Goal: Task Accomplishment & Management: Use online tool/utility

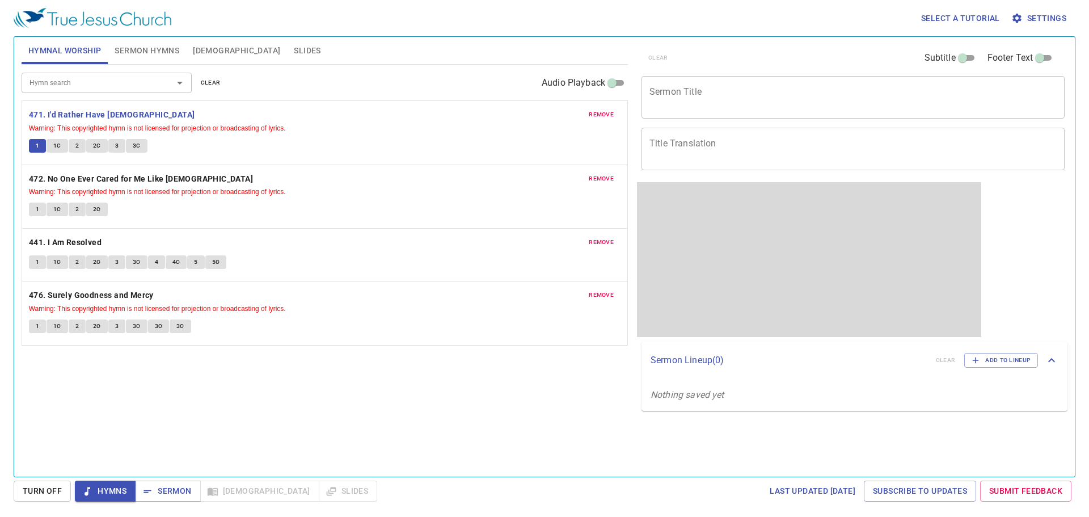
click at [698, 112] on div "x Sermon Title" at bounding box center [852, 97] width 423 height 43
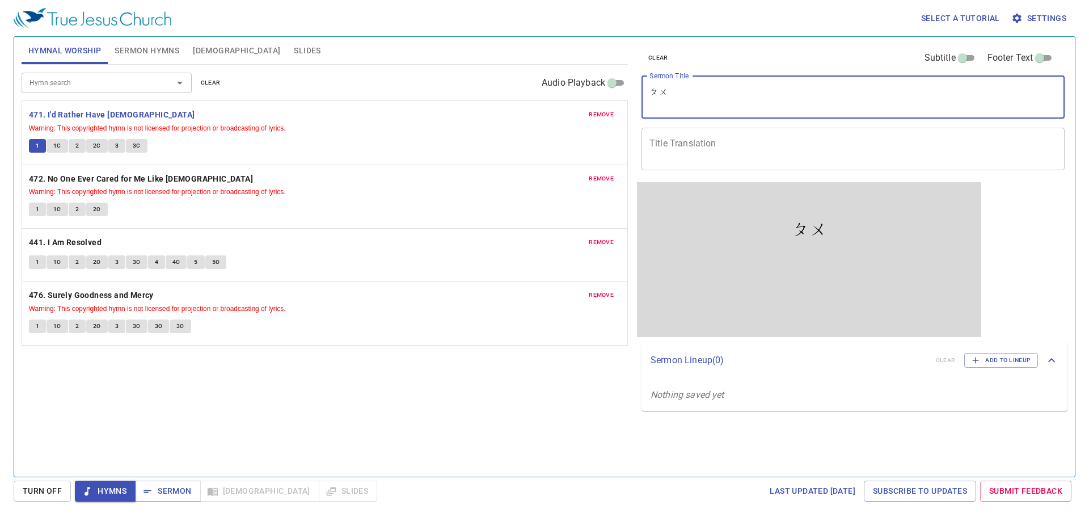
type textarea "鋪"
type textarea "不一樣的生"
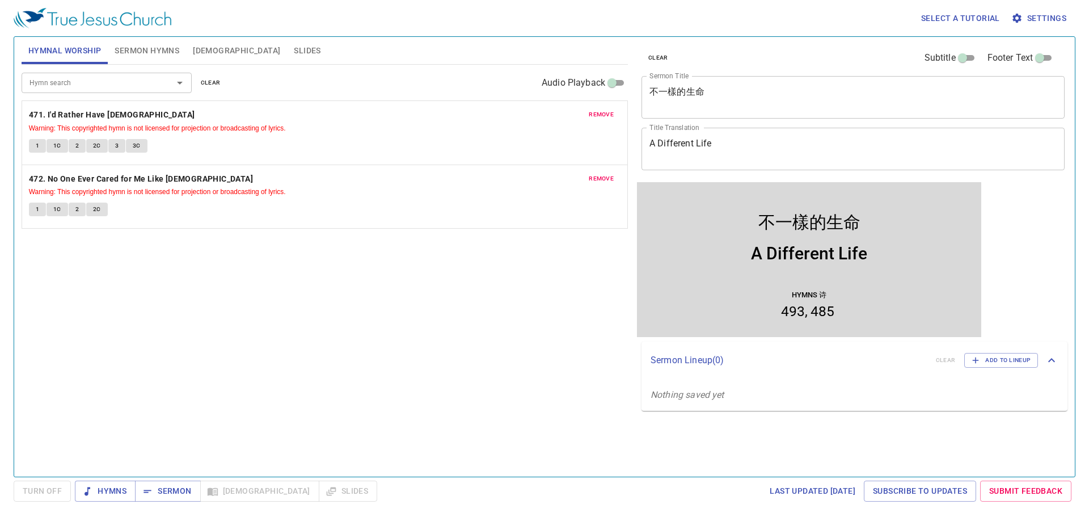
click at [1022, 14] on icon "button" at bounding box center [1016, 17] width 11 height 11
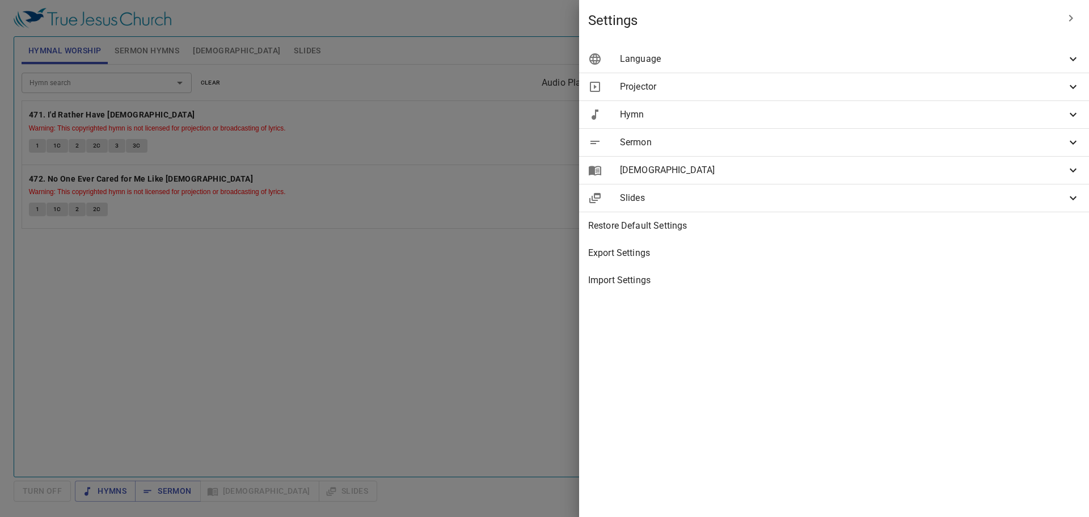
click at [819, 84] on span "Projector" at bounding box center [843, 87] width 446 height 14
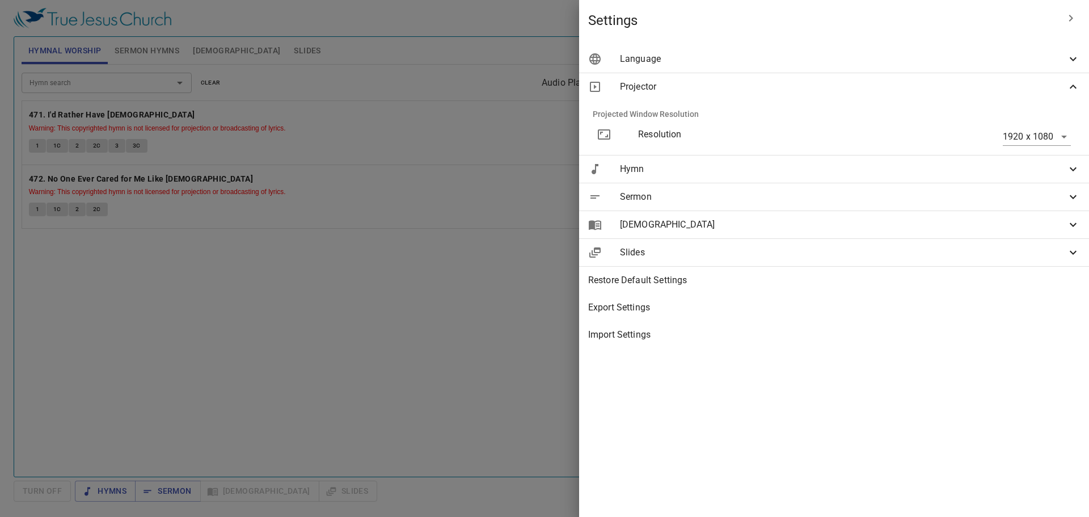
click at [844, 143] on div "Resolution" at bounding box center [752, 137] width 246 height 36
click at [843, 128] on p "Resolution" at bounding box center [752, 135] width 228 height 14
click at [842, 140] on p "Resolution" at bounding box center [752, 135] width 228 height 14
click at [574, 314] on div at bounding box center [544, 258] width 1089 height 517
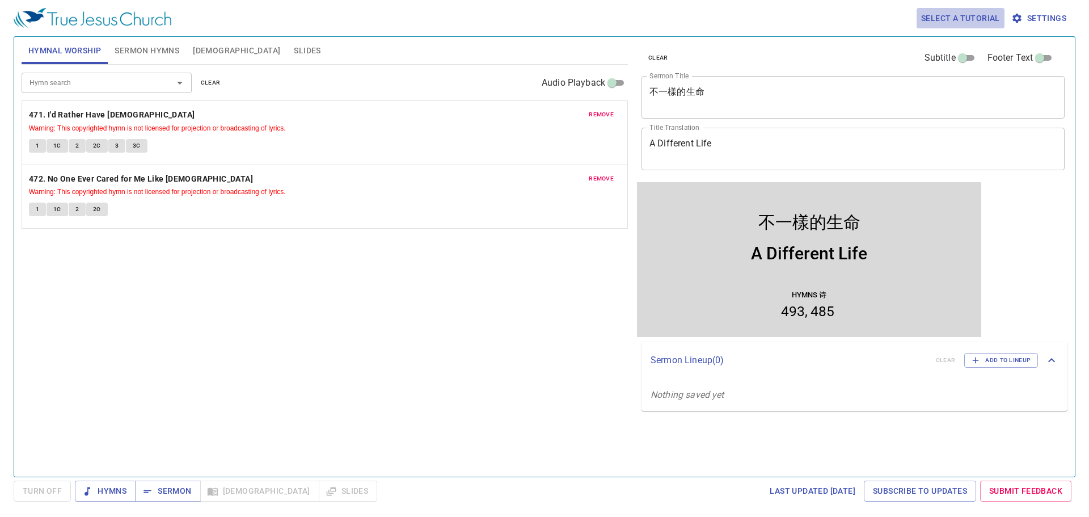
click at [964, 17] on span "Select a tutorial" at bounding box center [960, 18] width 79 height 14
click at [1039, 15] on div at bounding box center [544, 258] width 1089 height 517
click at [974, 18] on span "Select a tutorial" at bounding box center [960, 18] width 79 height 14
click at [929, 38] on li "Basic" at bounding box center [938, 38] width 41 height 20
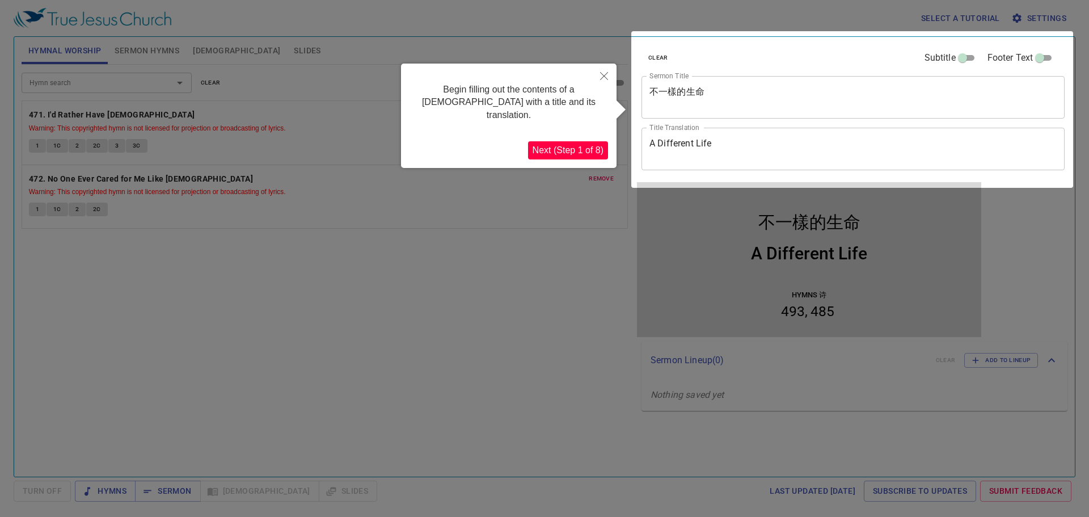
drag, startPoint x: 929, startPoint y: 38, endPoint x: 967, endPoint y: 43, distance: 37.7
click at [536, 141] on button "Next (Step 1 of 8)" at bounding box center [568, 150] width 80 height 18
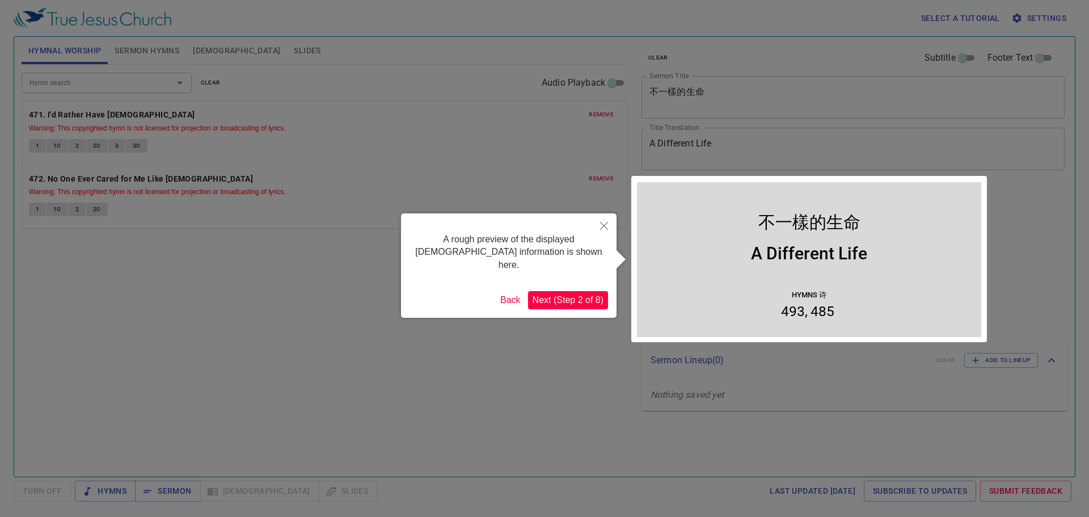
click at [581, 291] on button "Next (Step 2 of 8)" at bounding box center [568, 300] width 80 height 18
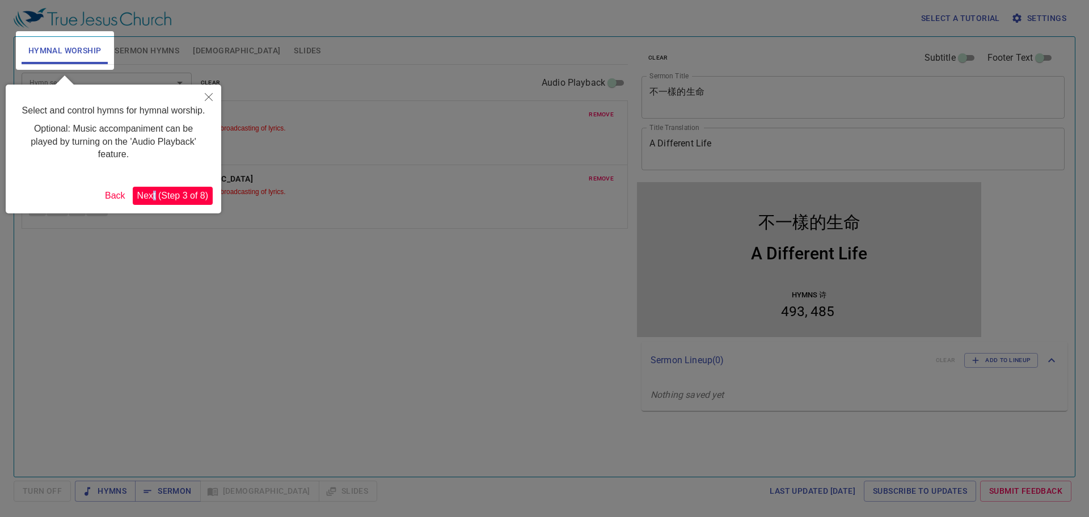
drag, startPoint x: 157, startPoint y: 184, endPoint x: 160, endPoint y: 189, distance: 6.0
click at [158, 185] on div "Select and control hymns for hymnal worship. Optional: Music accompaniment can …" at bounding box center [113, 148] width 215 height 129
click at [170, 195] on button "Next (Step 3 of 8)" at bounding box center [173, 196] width 80 height 18
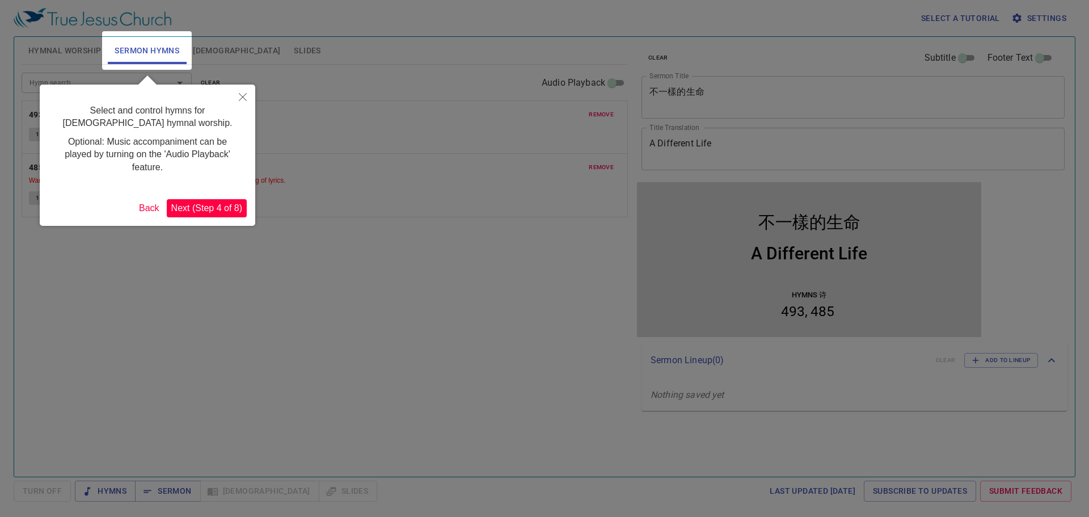
click at [232, 206] on button "Next (Step 4 of 8)" at bounding box center [207, 208] width 80 height 18
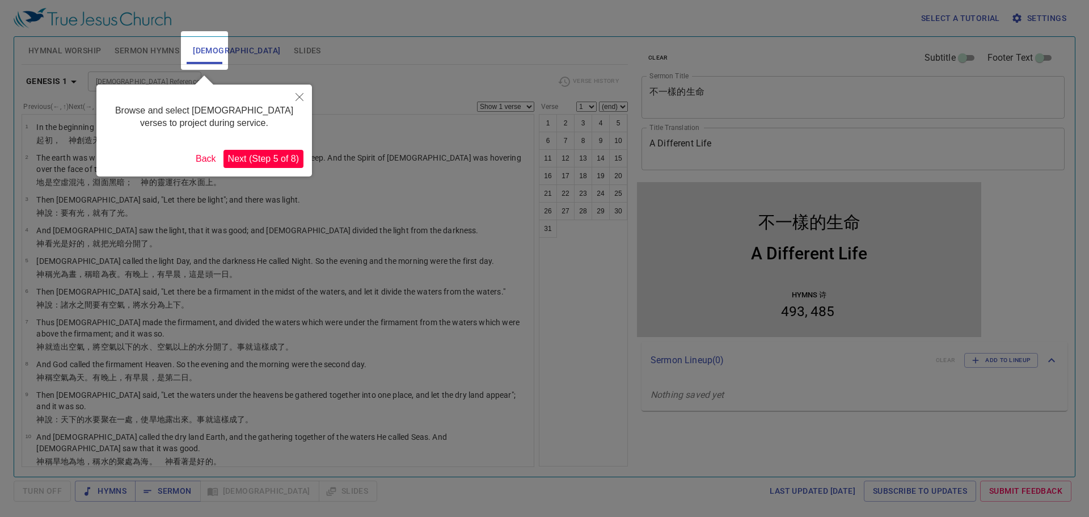
click at [265, 150] on button "Next (Step 5 of 8)" at bounding box center [263, 159] width 80 height 18
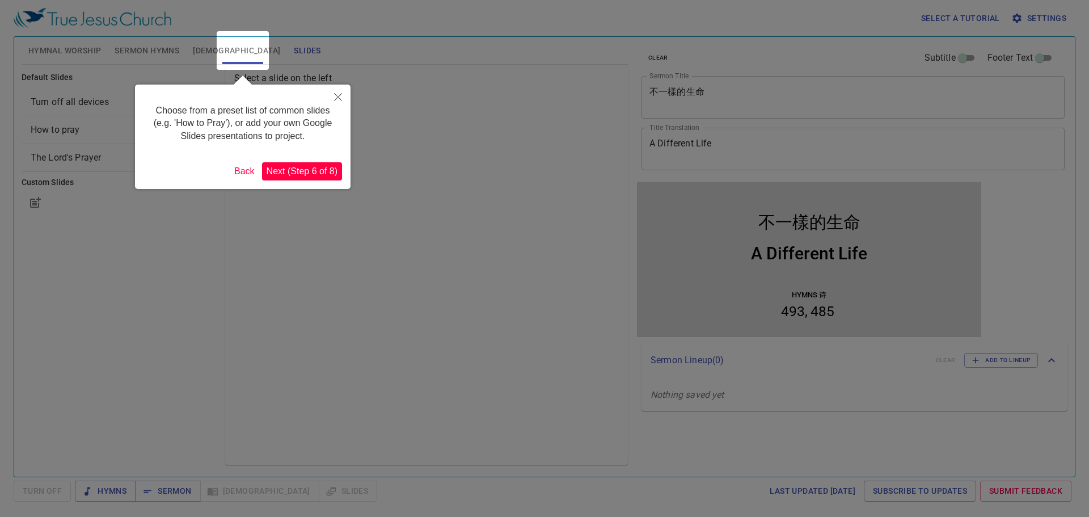
click at [298, 166] on button "Next (Step 6 of 8)" at bounding box center [302, 171] width 80 height 18
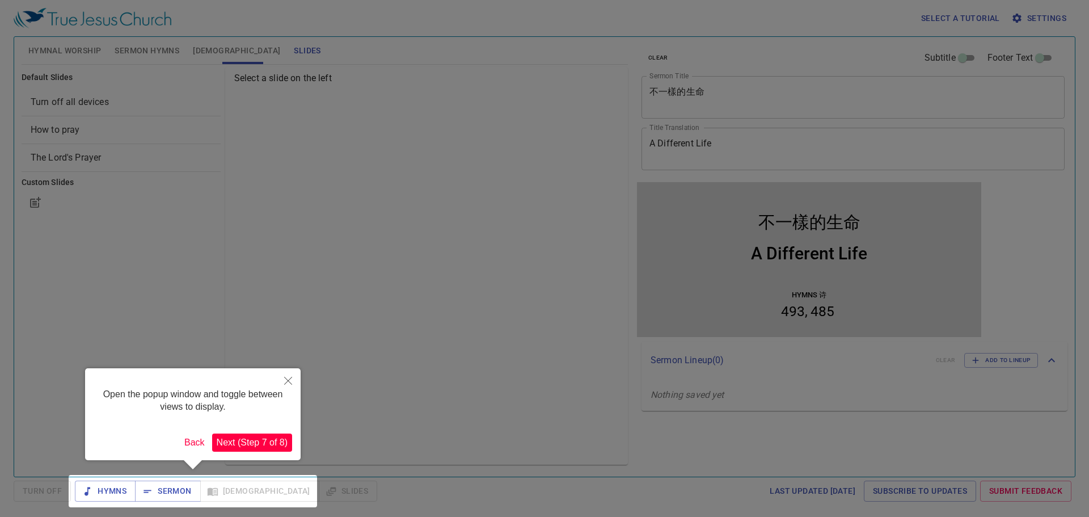
click at [266, 442] on button "Next (Step 7 of 8)" at bounding box center [252, 442] width 80 height 18
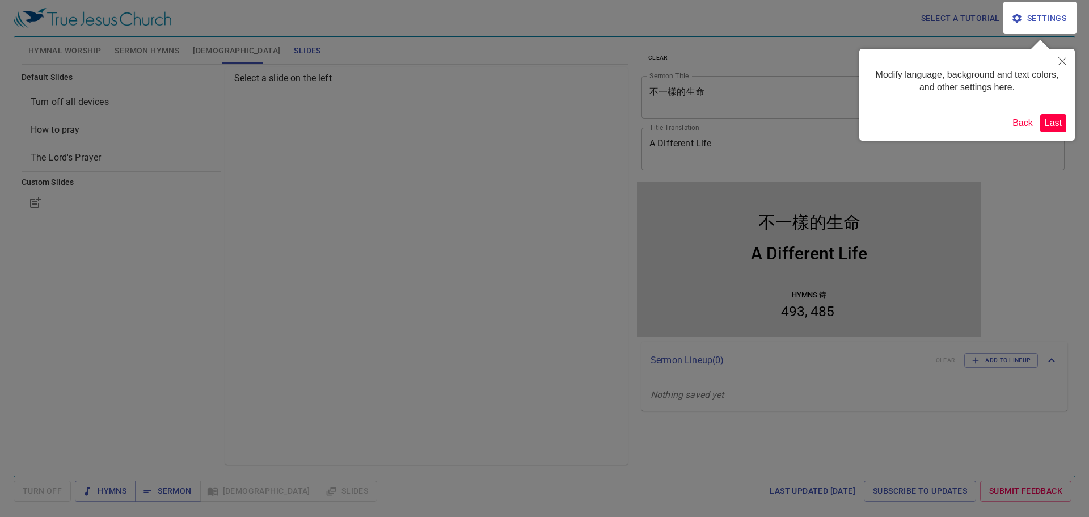
click at [1041, 123] on button "Last" at bounding box center [1053, 123] width 26 height 18
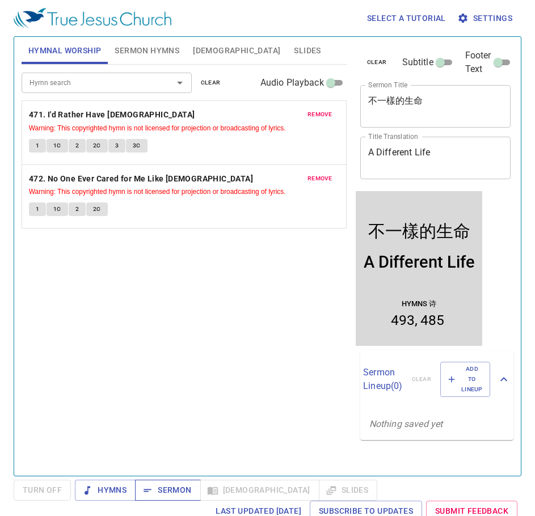
click at [163, 500] on button "Sermon" at bounding box center [167, 490] width 65 height 21
click at [386, 107] on textarea "不一樣的生命" at bounding box center [435, 106] width 135 height 22
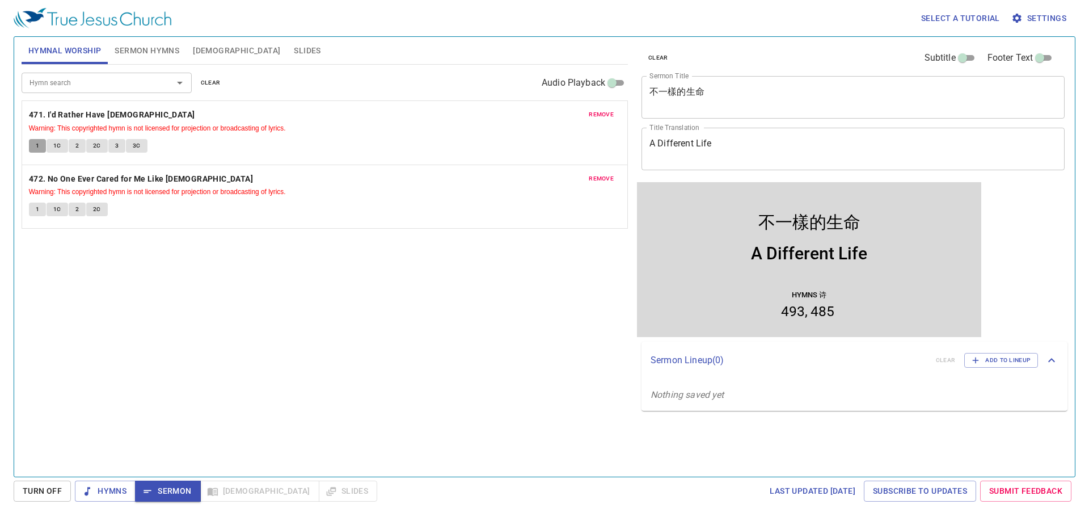
click at [36, 146] on span "1" at bounding box center [37, 146] width 3 height 10
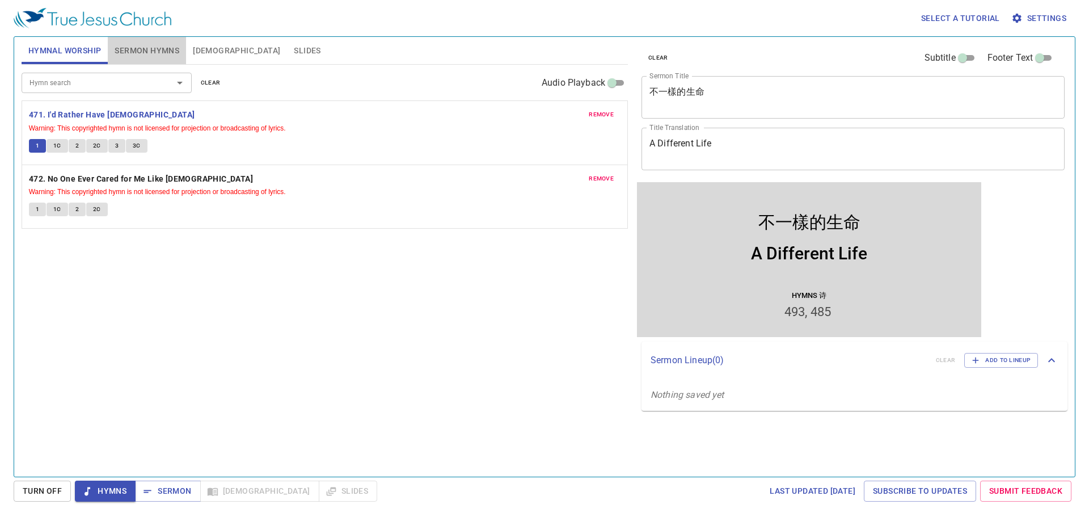
click at [146, 47] on span "Sermon Hymns" at bounding box center [147, 51] width 65 height 14
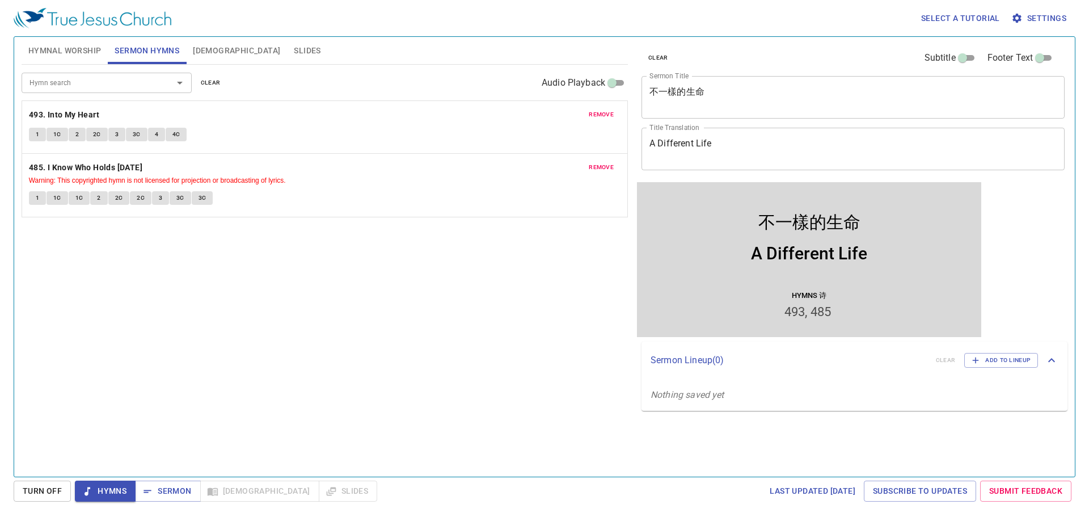
click at [73, 48] on span "Hymnal Worship" at bounding box center [64, 51] width 73 height 14
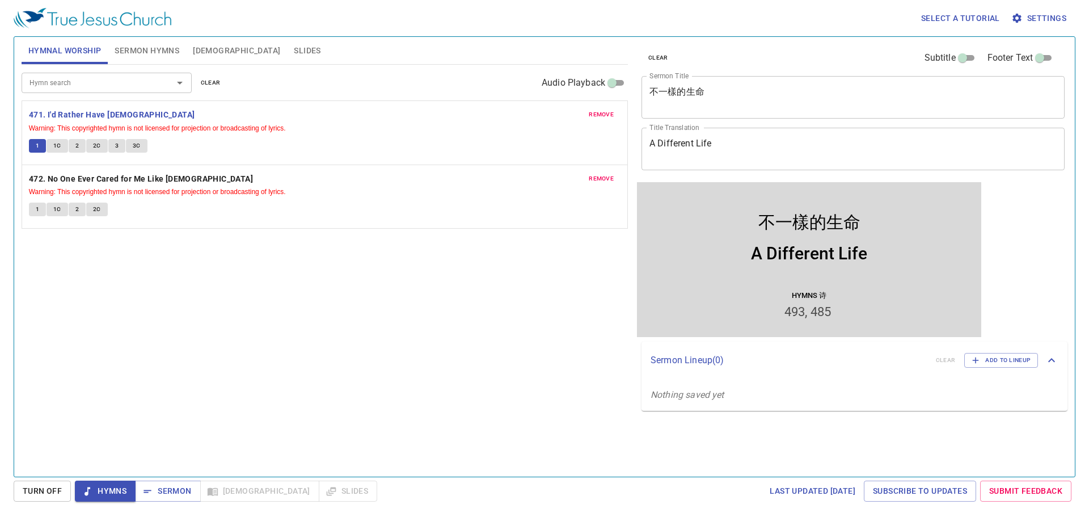
click at [148, 46] on span "Sermon Hymns" at bounding box center [147, 51] width 65 height 14
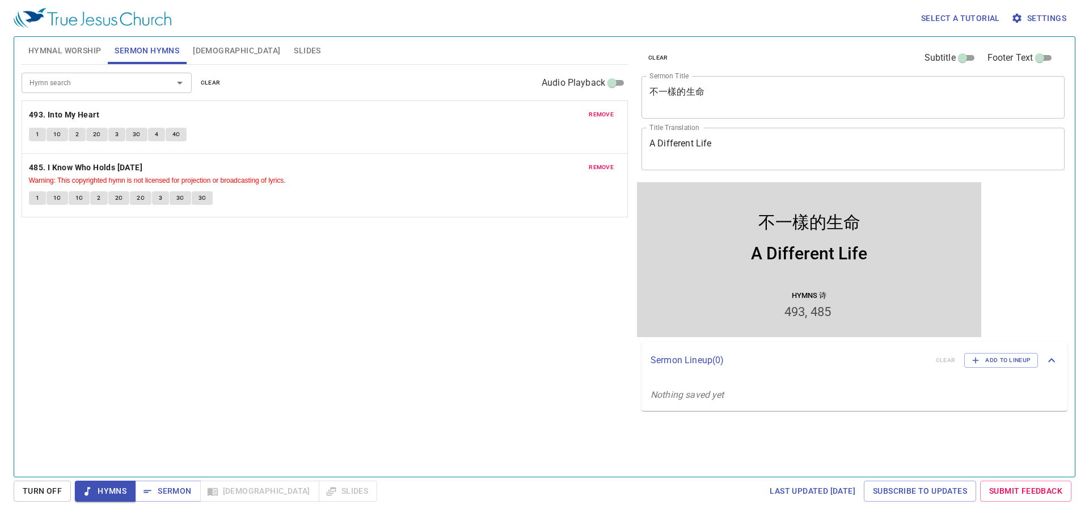
click at [720, 228] on div "不一樣的生命" at bounding box center [809, 214] width 339 height 45
click at [51, 46] on span "Hymnal Worship" at bounding box center [64, 51] width 73 height 14
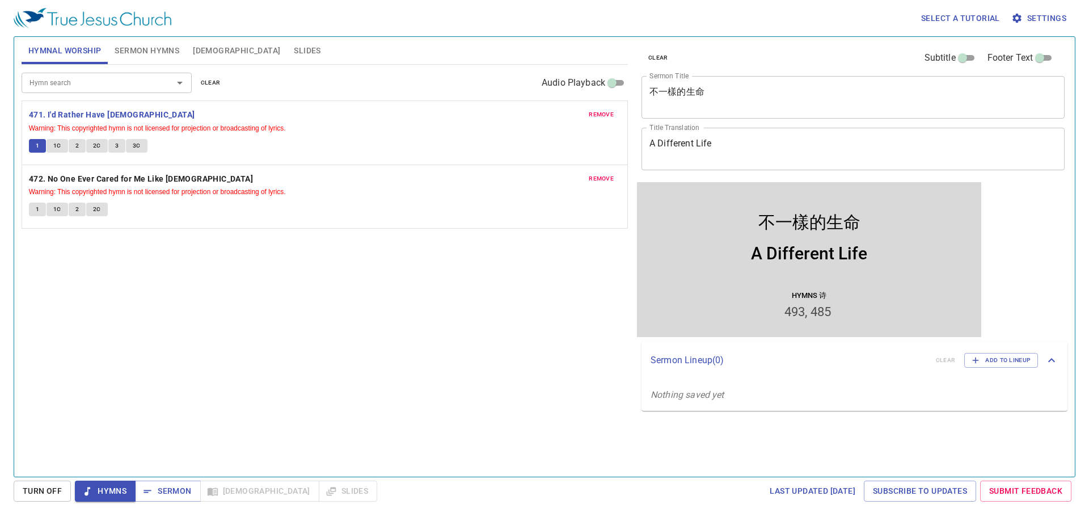
click at [57, 147] on span "1C" at bounding box center [57, 146] width 8 height 10
click at [75, 146] on span "2" at bounding box center [76, 146] width 3 height 10
drag, startPoint x: 99, startPoint y: 145, endPoint x: 107, endPoint y: 147, distance: 7.7
click at [107, 147] on button "2C" at bounding box center [97, 146] width 22 height 14
click at [115, 145] on span "3" at bounding box center [116, 146] width 3 height 10
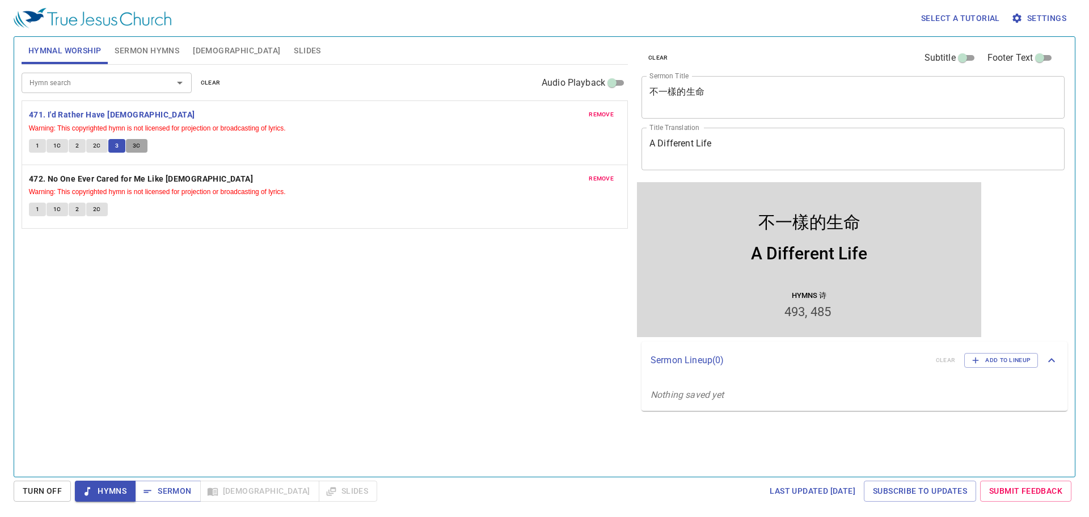
click at [136, 145] on span "3C" at bounding box center [137, 146] width 8 height 10
click at [146, 49] on span "Sermon Hymns" at bounding box center [147, 51] width 65 height 14
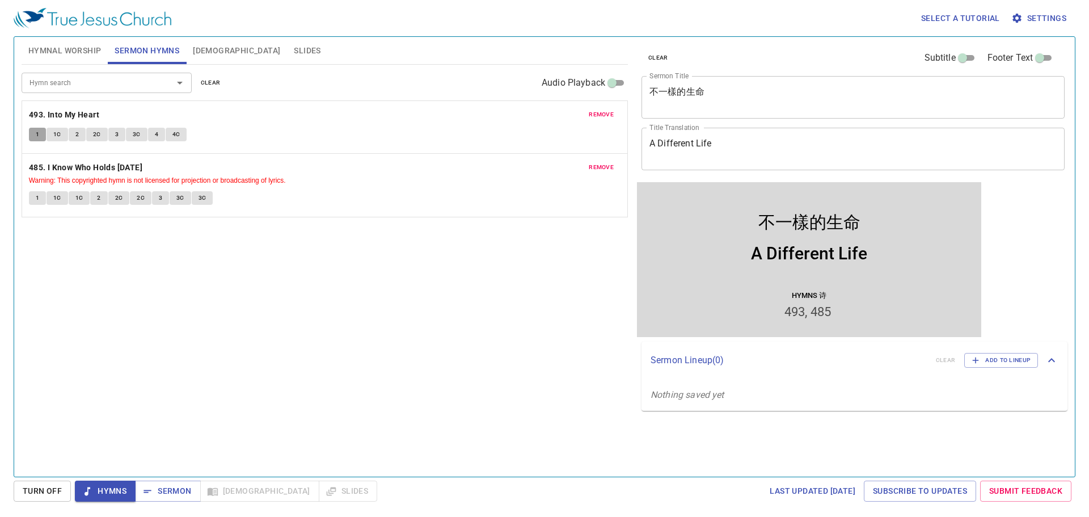
click at [37, 133] on span "1" at bounding box center [37, 134] width 3 height 10
click at [174, 483] on button "Sermon" at bounding box center [167, 490] width 65 height 21
click at [45, 113] on b "493. Into My Heart" at bounding box center [64, 115] width 70 height 14
click at [37, 135] on span "1" at bounding box center [37, 134] width 3 height 10
click at [55, 136] on span "1C" at bounding box center [57, 134] width 8 height 10
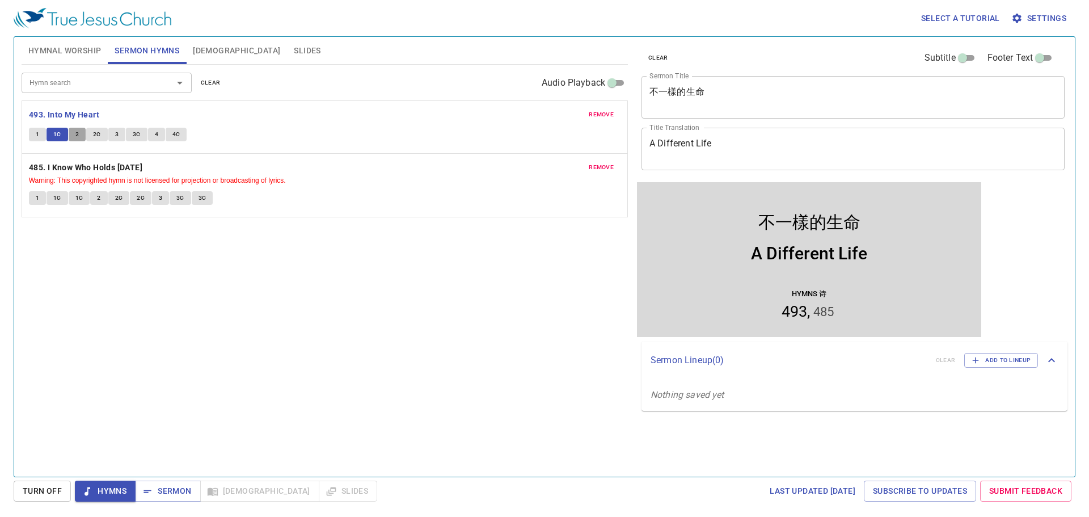
click at [77, 134] on span "2" at bounding box center [76, 134] width 3 height 10
click at [99, 134] on span "2C" at bounding box center [97, 134] width 8 height 10
click at [116, 132] on span "3" at bounding box center [116, 134] width 3 height 10
click at [134, 136] on span "3C" at bounding box center [137, 134] width 8 height 10
click at [157, 132] on span "4" at bounding box center [156, 134] width 3 height 10
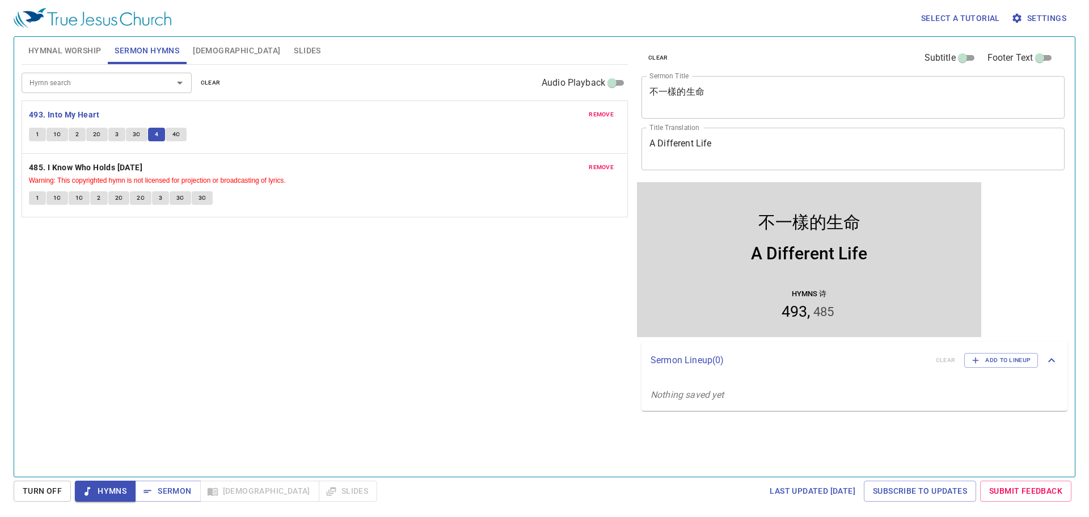
click at [178, 137] on span "4C" at bounding box center [176, 134] width 8 height 10
click at [169, 489] on span "Sermon" at bounding box center [167, 491] width 47 height 14
click at [195, 51] on span "Bible" at bounding box center [236, 51] width 87 height 14
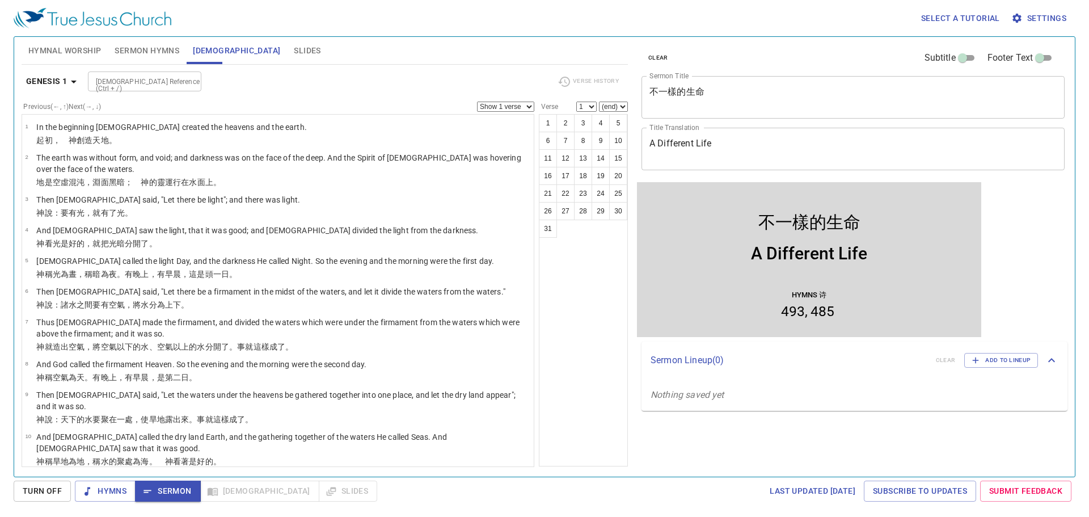
click at [181, 78] on div at bounding box center [188, 82] width 15 height 16
type input "matt5:1"
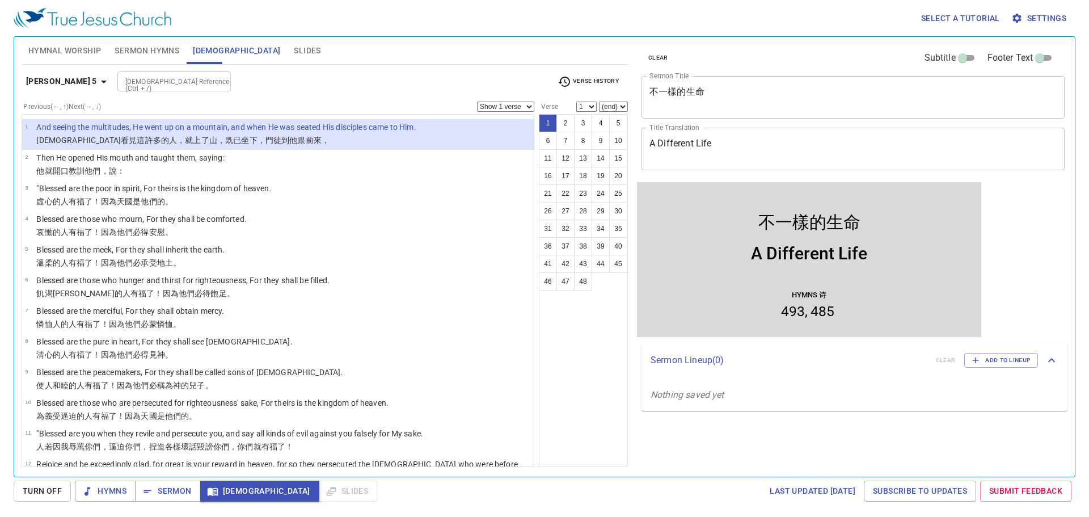
click at [594, 104] on select "1 2 3 4 5 6 7 8 9 10 11 12 13 14 15 16 17 18 19 20 21 22 23 24 25 26 27 28 29 3…" at bounding box center [586, 107] width 20 height 10
click at [576, 102] on select "1 2 3 4 5 6 7 8 9 10 11 12 13 14 15 16 17 18 19 20 21 22 23 24 25 26 27 28 29 3…" at bounding box center [586, 107] width 20 height 10
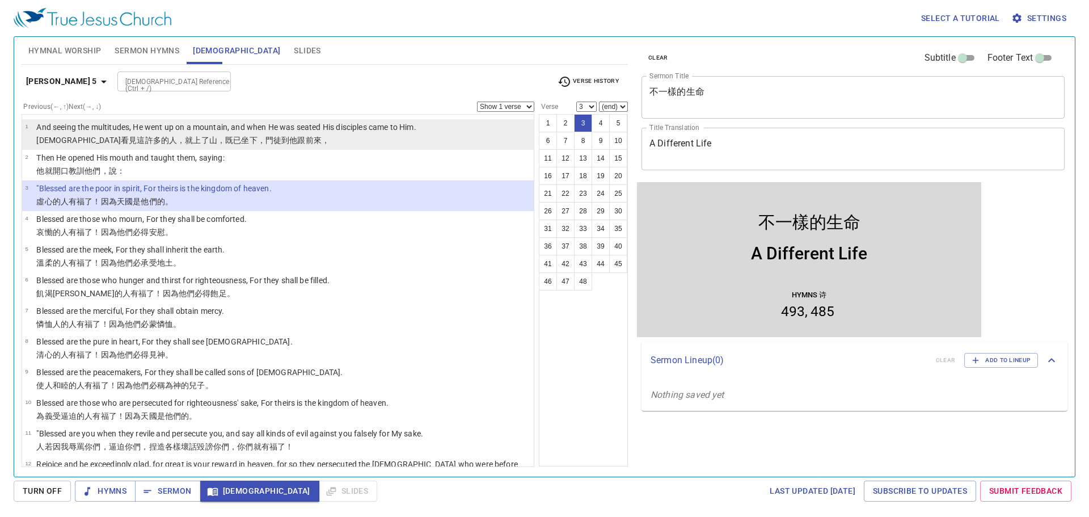
click at [390, 128] on p "And seeing the multitudes, He went up on a mountain, and when He was seated His…" at bounding box center [225, 126] width 379 height 11
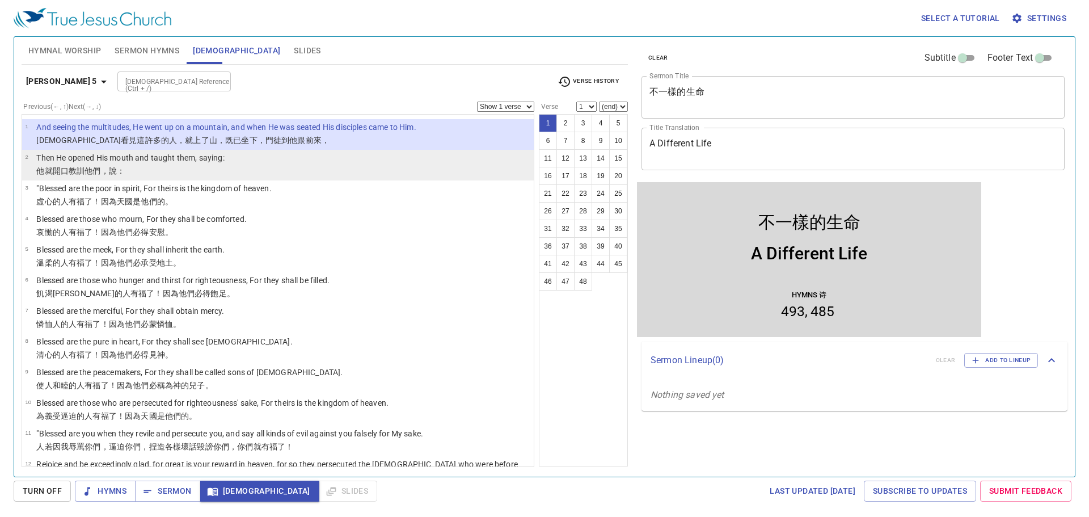
click at [367, 161] on li "2 Then He opened His mouth and taught them, saying: 他 就 開 口 教訓 他們 ，說 ：" at bounding box center [278, 165] width 512 height 31
select select "2"
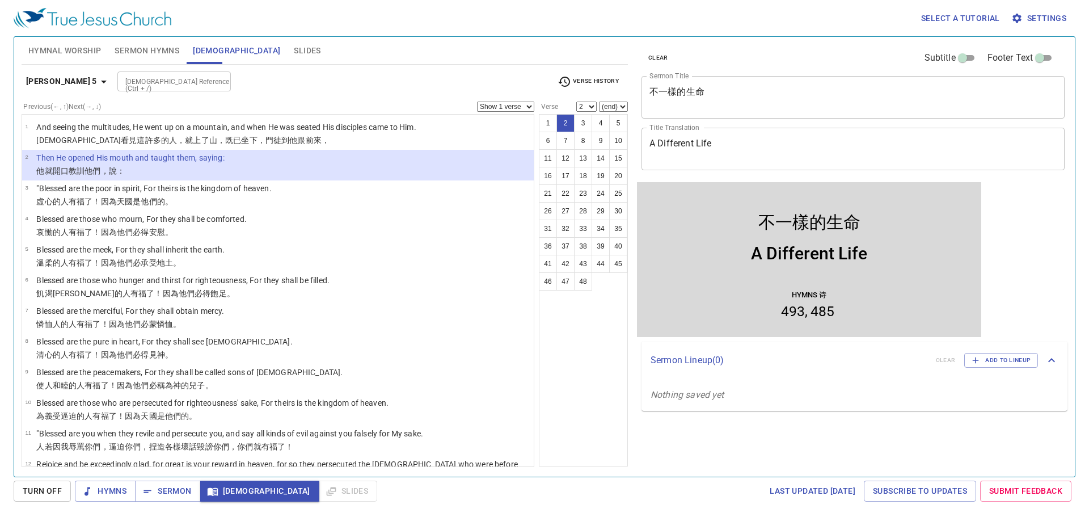
click at [616, 104] on select "(end) 3 4 5 6 7 8 9 10 11 12 13 14 15 16 17 18 19 20 21 22 23 24 25 26 27 28 29…" at bounding box center [613, 107] width 29 height 10
click at [517, 103] on select "Show 1 verse Show 2 verses Show 3 verses Show 4 verses Show 5 verses" at bounding box center [505, 107] width 57 height 10
click at [477, 102] on select "Show 1 verse Show 2 verses Show 3 verses Show 4 verses Show 5 verses" at bounding box center [505, 107] width 57 height 10
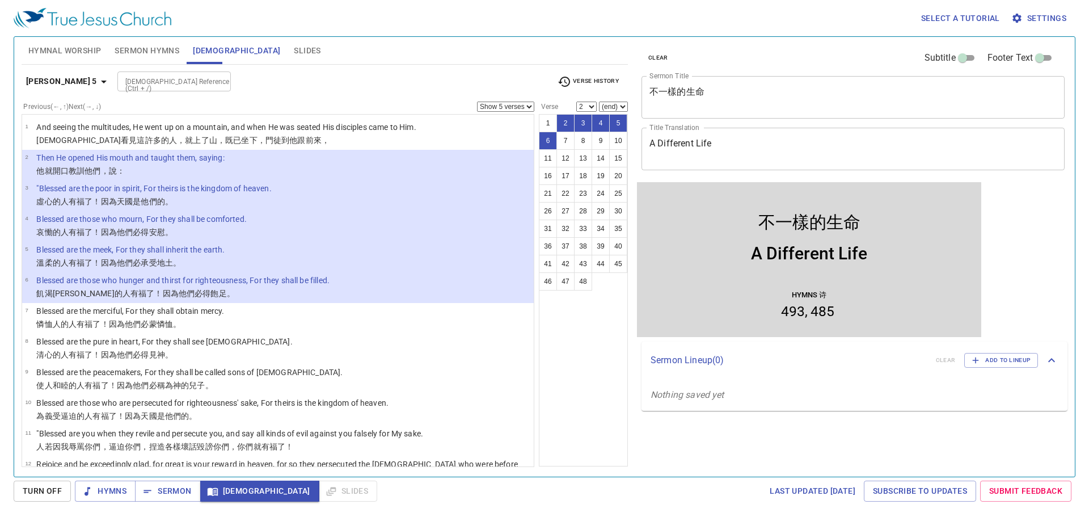
click at [521, 107] on select "Show 1 verse Show 2 verses Show 3 verses Show 4 verses Show 5 verses" at bounding box center [505, 107] width 57 height 10
select select "3"
click at [477, 102] on select "Show 1 verse Show 2 verses Show 3 verses Show 4 verses Show 5 verses" at bounding box center [505, 107] width 57 height 10
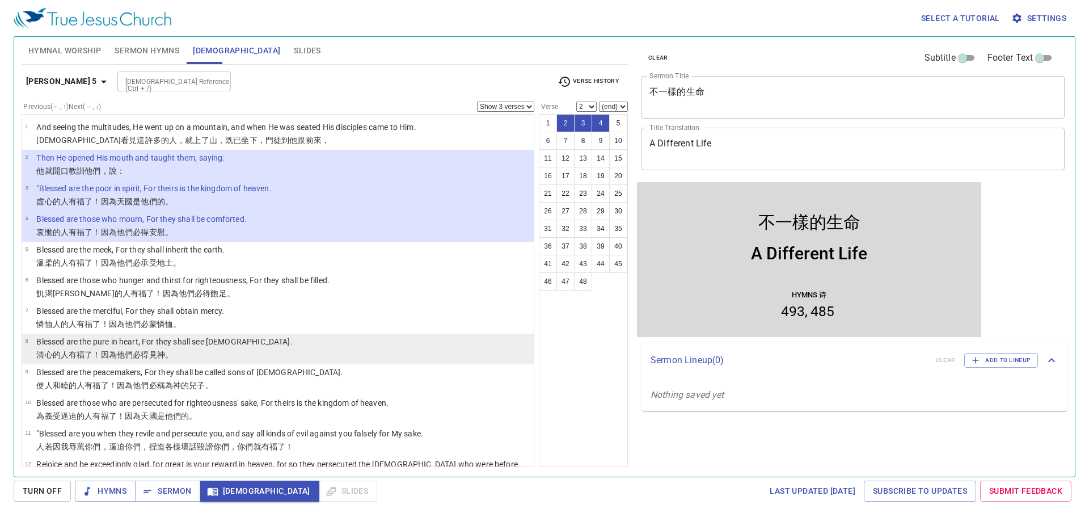
click at [101, 350] on wg3107 "！因為 他們 必得見 神 。" at bounding box center [132, 354] width 81 height 9
select select "8"
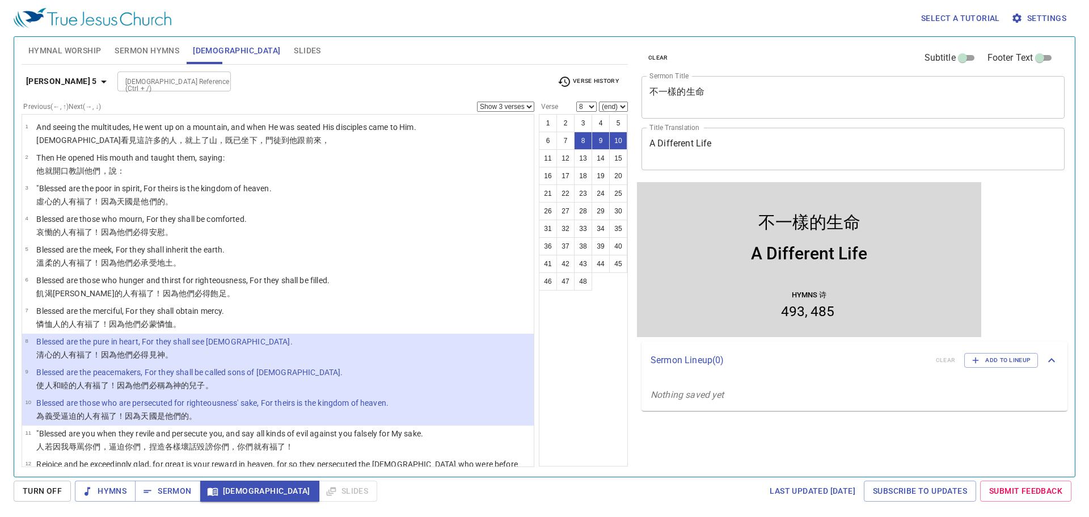
click at [152, 86] on input "Bible Reference (Ctrl + /)" at bounding box center [165, 81] width 88 height 13
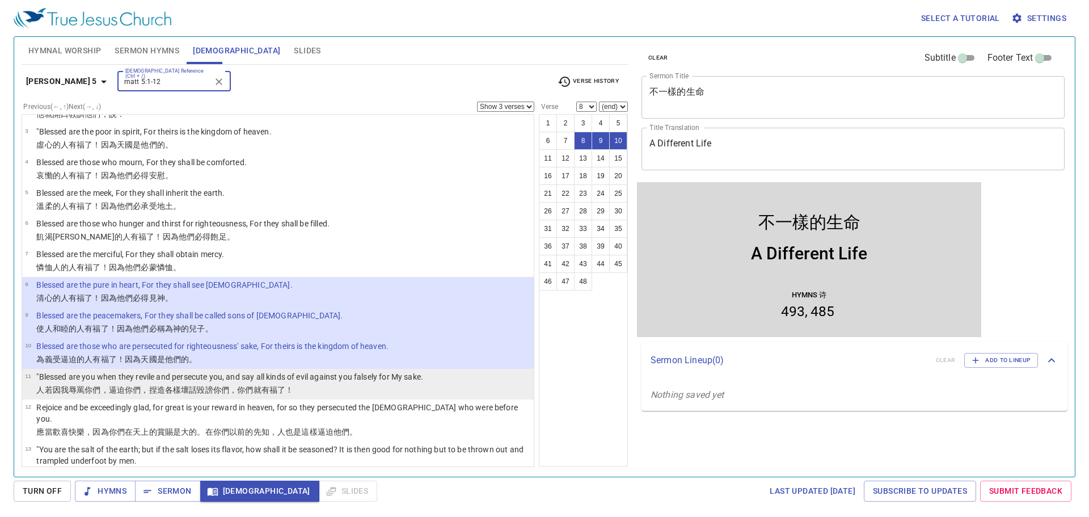
type input "matt 5:1-12"
click at [83, 374] on p ""Blessed are you when they revile and persecute you, and say all kinds of evil …" at bounding box center [229, 376] width 387 height 11
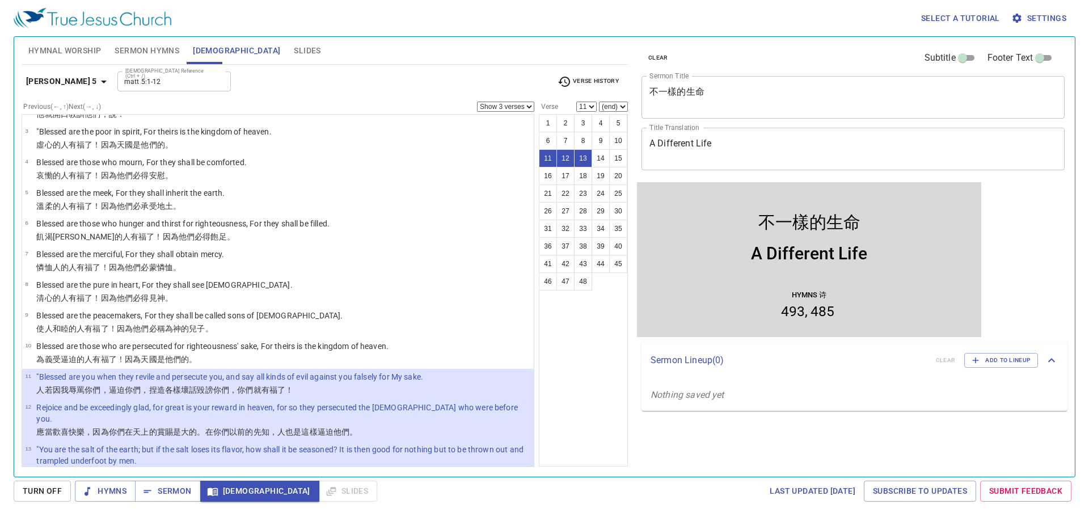
scroll to position [113, 0]
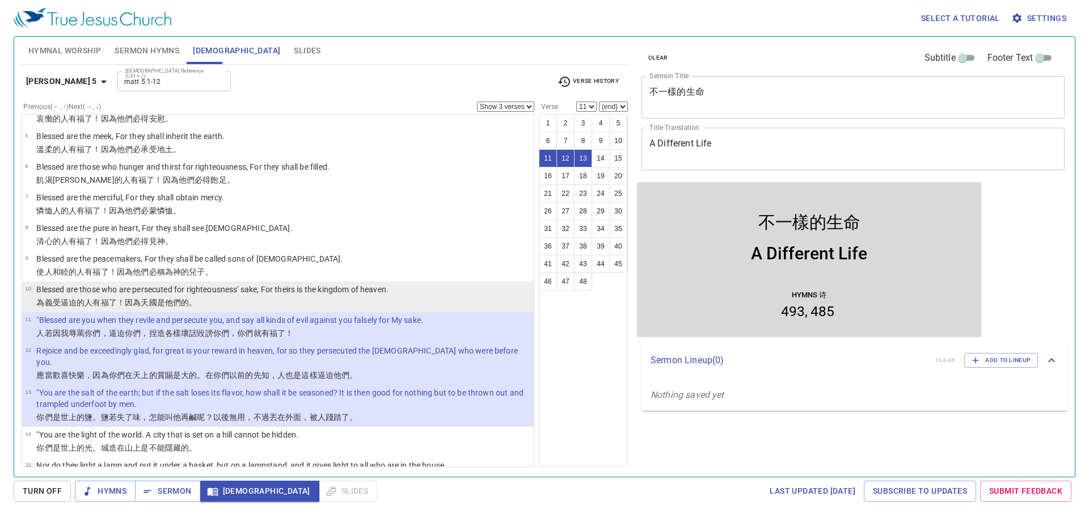
click at [166, 292] on p "Blessed are those who are persecuted for righteousness' sake, For theirs is the…" at bounding box center [212, 289] width 352 height 11
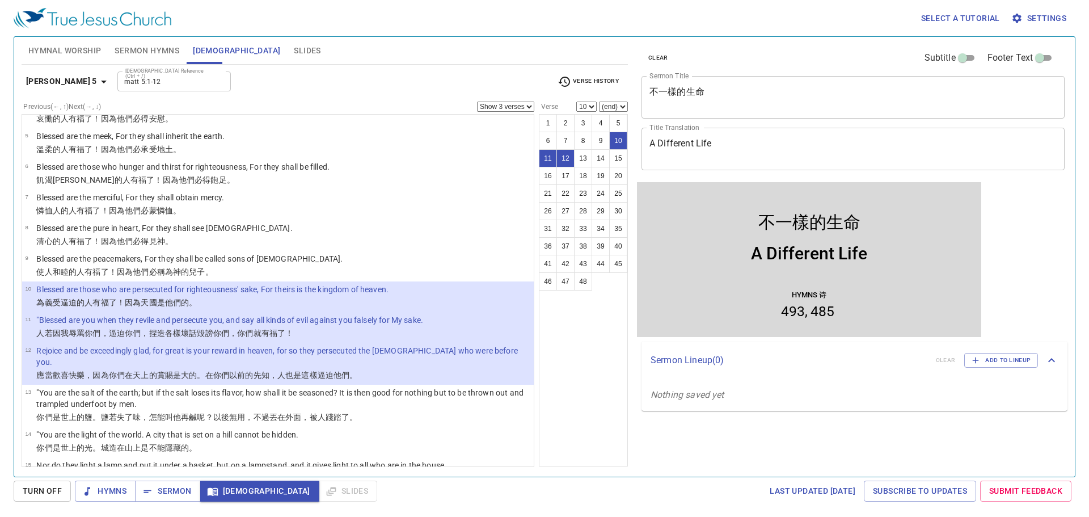
click at [498, 102] on select "Show 1 verse Show 2 verses Show 3 verses Show 4 verses Show 5 verses" at bounding box center [505, 107] width 57 height 10
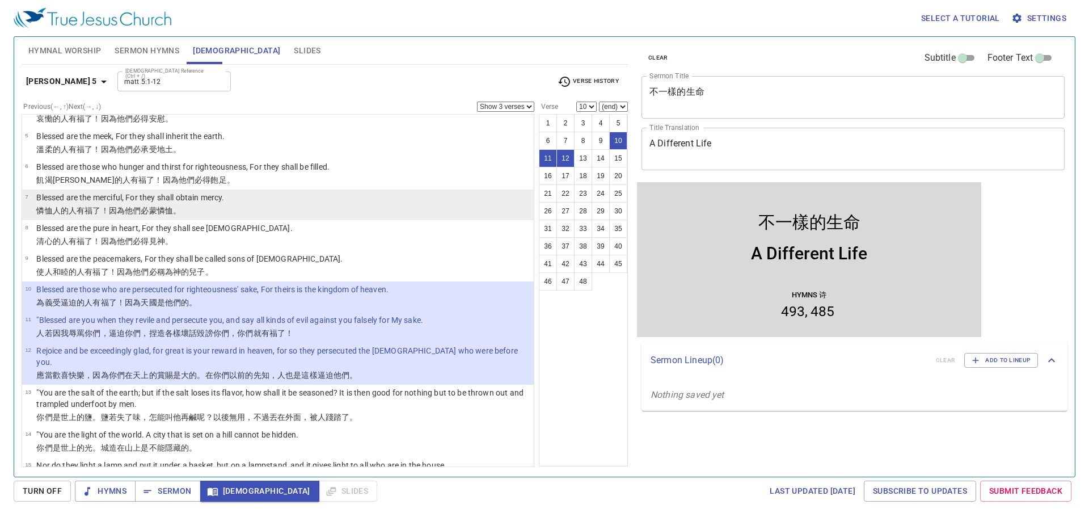
drag, startPoint x: 209, startPoint y: 193, endPoint x: 313, endPoint y: 191, distance: 104.4
click at [209, 193] on p "Blessed are the merciful, For they shall obtain mercy." at bounding box center [130, 197] width 188 height 11
select select "7"
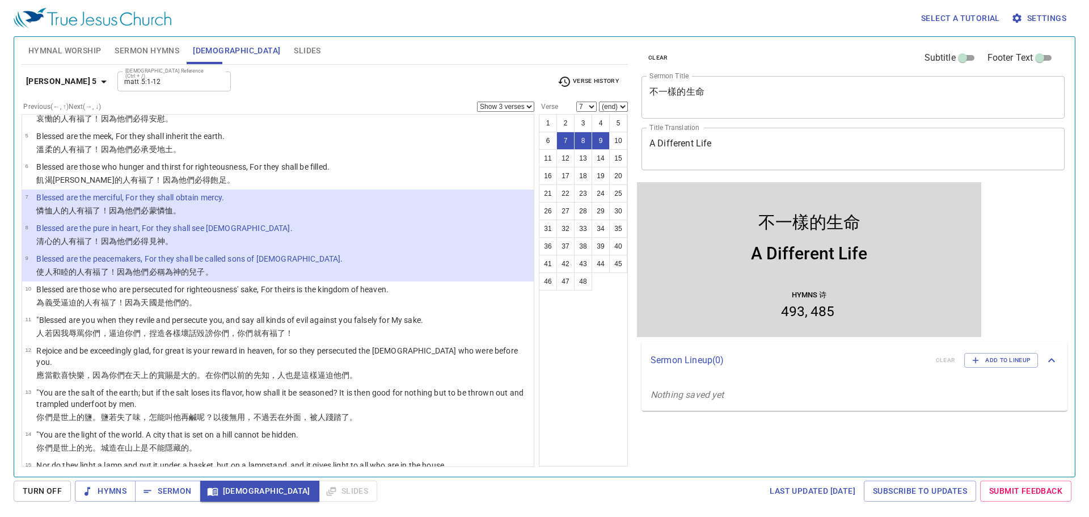
click at [498, 107] on select "Show 1 verse Show 2 verses Show 3 verses Show 4 verses Show 5 verses" at bounding box center [505, 107] width 57 height 10
select select "5"
click at [477, 102] on select "Show 1 verse Show 2 verses Show 3 verses Show 4 verses Show 5 verses" at bounding box center [505, 107] width 57 height 10
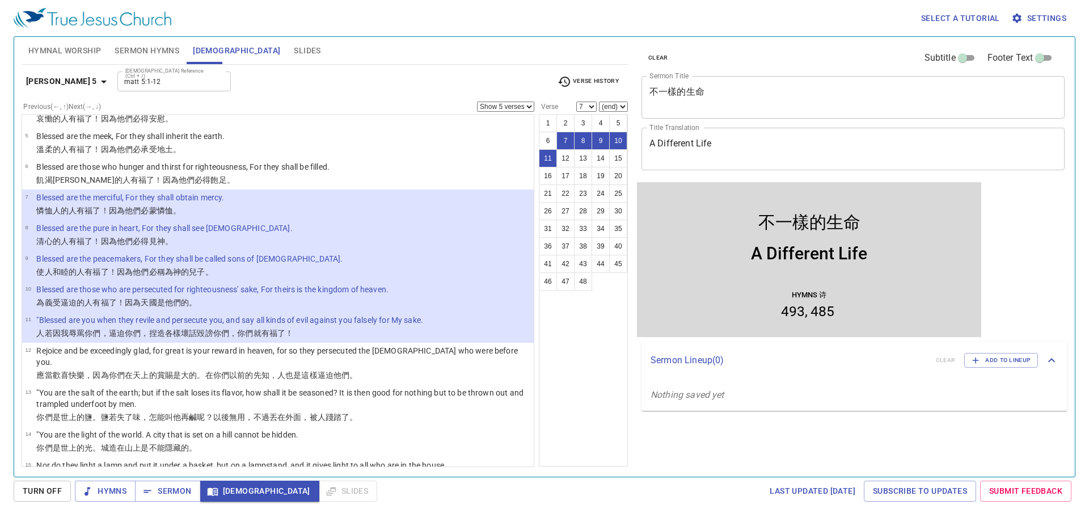
click at [69, 229] on p "Blessed are the pure in heart, For they shall see God." at bounding box center [164, 227] width 256 height 11
select select "8"
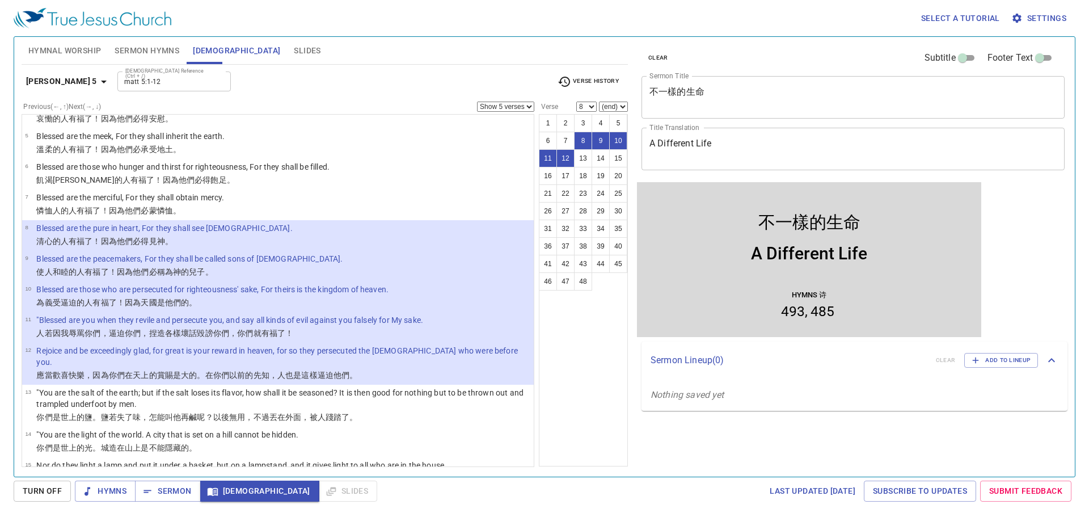
click at [686, 284] on div "Hymns 诗 493 485" at bounding box center [809, 307] width 339 height 52
click at [158, 85] on input "matt 5:1-12" at bounding box center [165, 81] width 88 height 13
click at [158, 86] on input "matt 5:1-12" at bounding box center [165, 81] width 88 height 13
drag, startPoint x: 164, startPoint y: 91, endPoint x: 170, endPoint y: 103, distance: 12.7
click at [166, 88] on input "matt 5:1-12" at bounding box center [165, 81] width 88 height 13
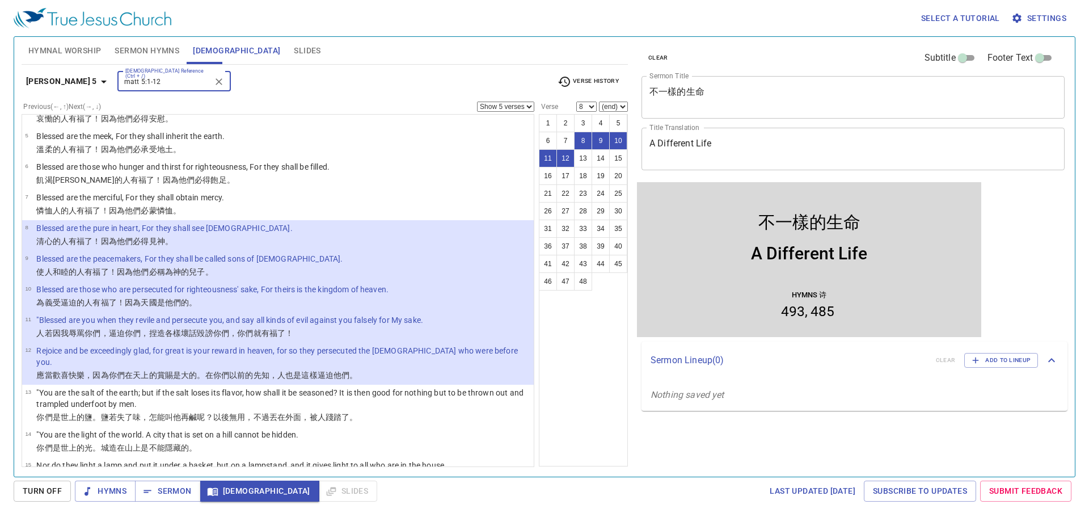
click at [166, 91] on body "Select a tutorial Settings Hymnal Worship Sermon Hymns Bible Slides Hymn search…" at bounding box center [544, 258] width 1089 height 517
click at [164, 88] on div "matt 5:1-12 Bible Reference (Ctrl + /)" at bounding box center [173, 81] width 113 height 20
type input "amos 1:1"
select select "1"
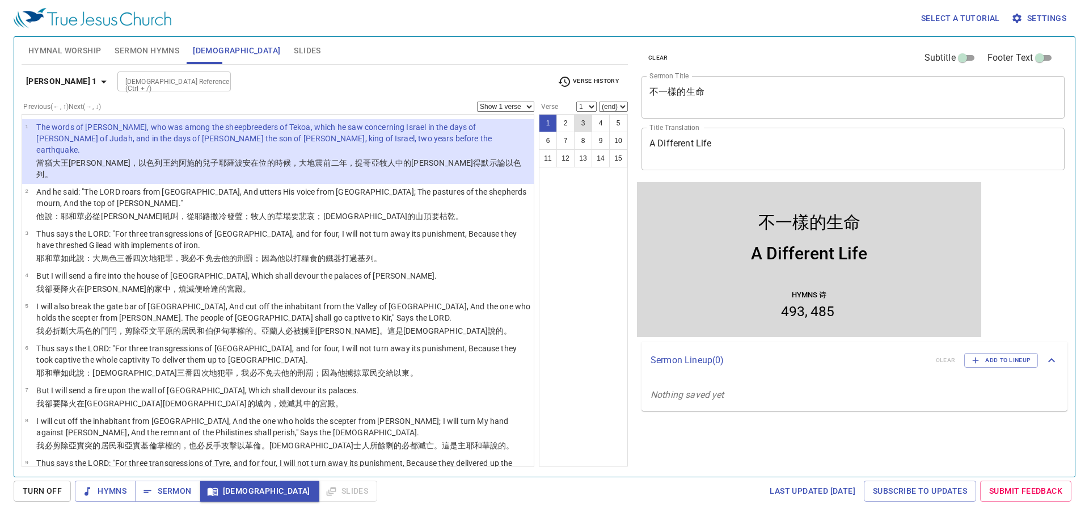
click at [586, 125] on button "3" at bounding box center [583, 123] width 18 height 18
select select "3"
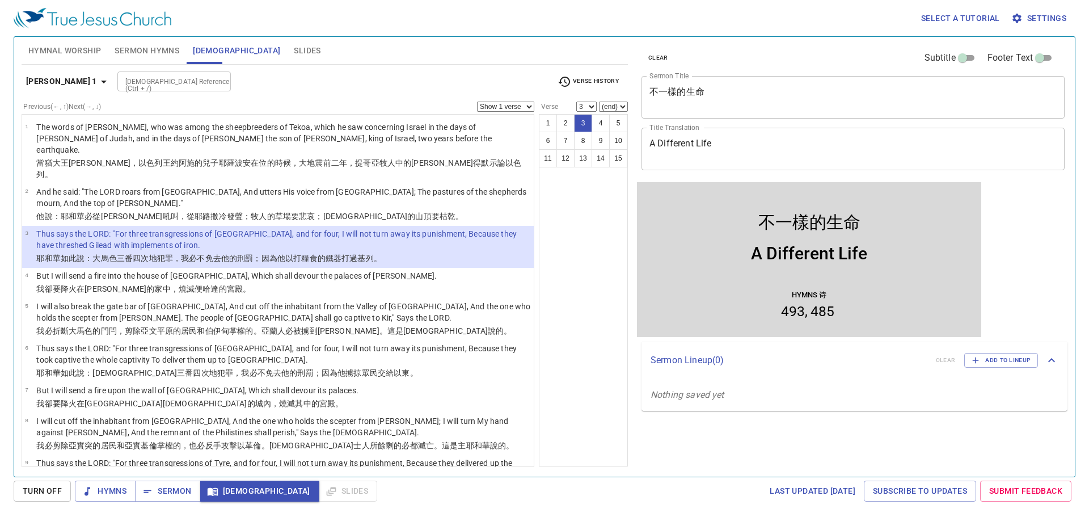
click at [136, 90] on div "Bible Reference (Ctrl + /)" at bounding box center [173, 81] width 113 height 20
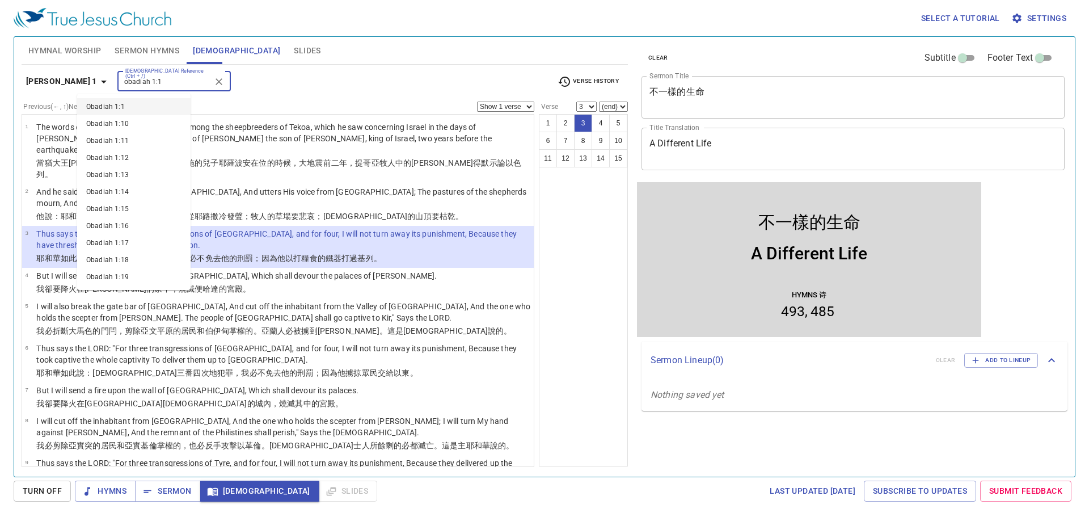
type input "obadiah 1:1"
select select "1"
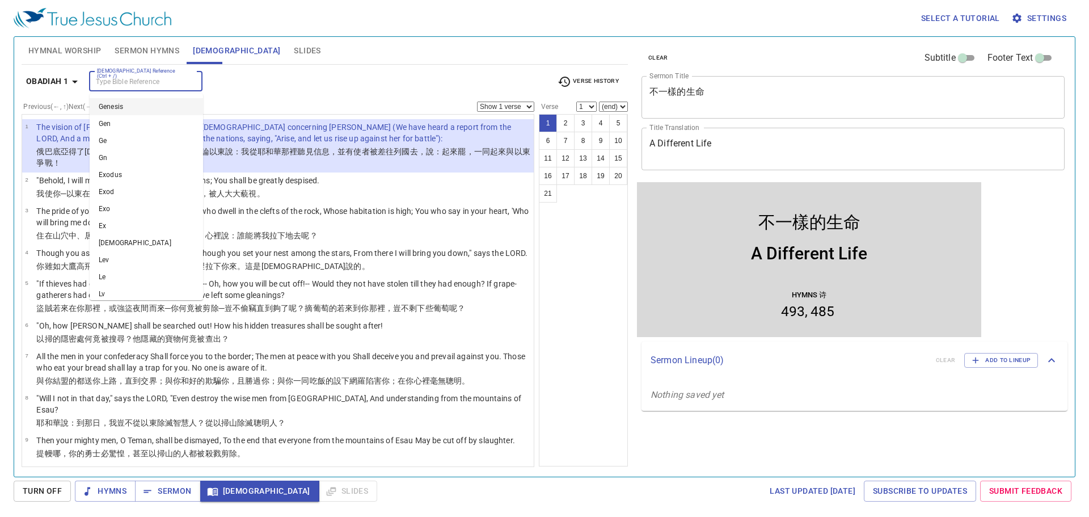
click at [171, 81] on input "Bible Reference (Ctrl + /)" at bounding box center [136, 81] width 88 height 13
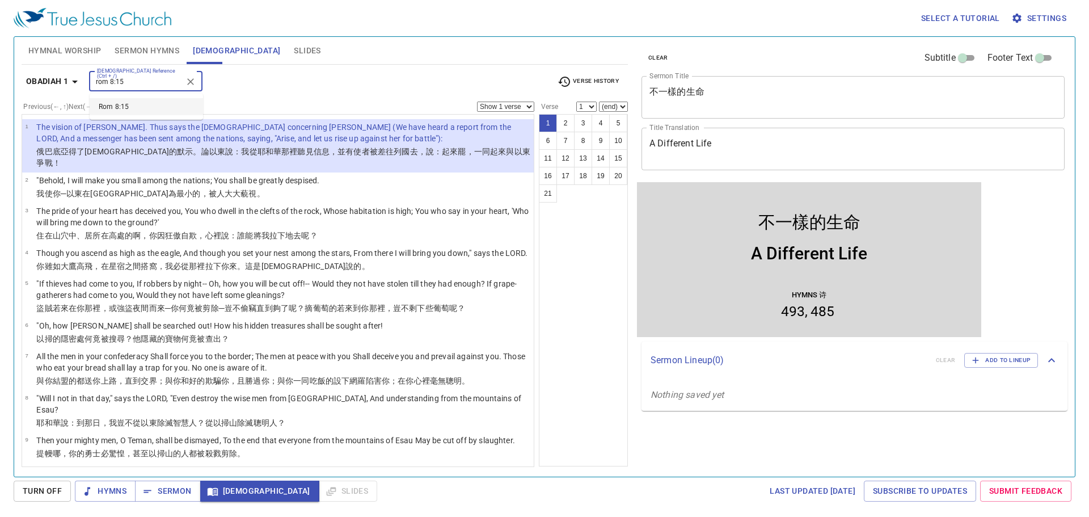
type input "rom 8:15"
select select "15"
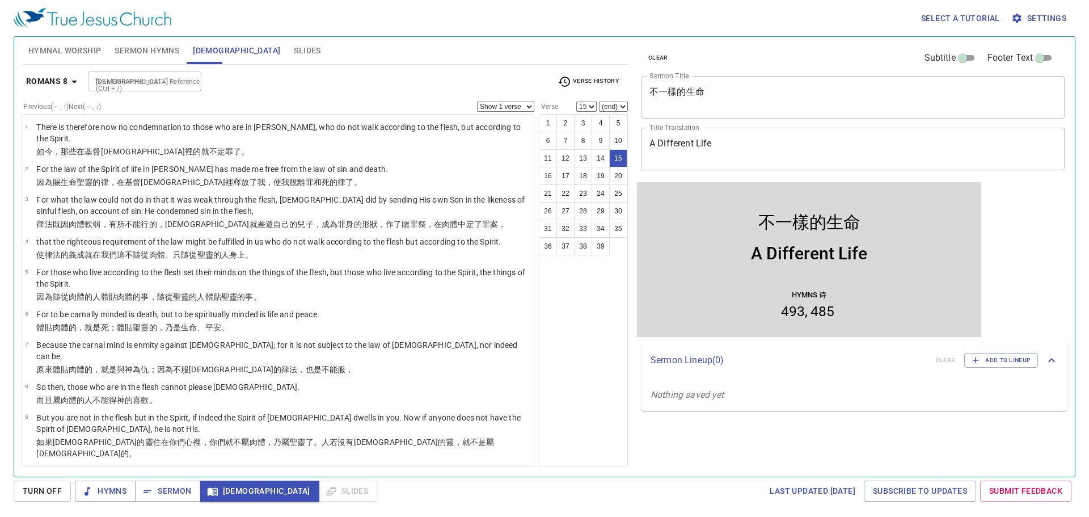
scroll to position [341, 0]
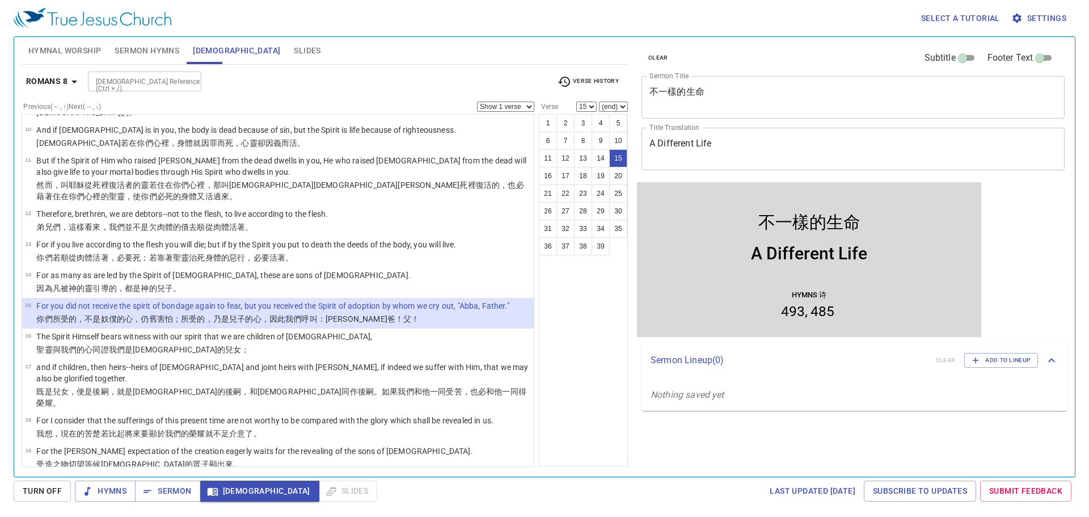
click at [125, 81] on input "Bible Reference (Ctrl + /)" at bounding box center [135, 81] width 88 height 13
type input "matt 7:28-29"
select select "28"
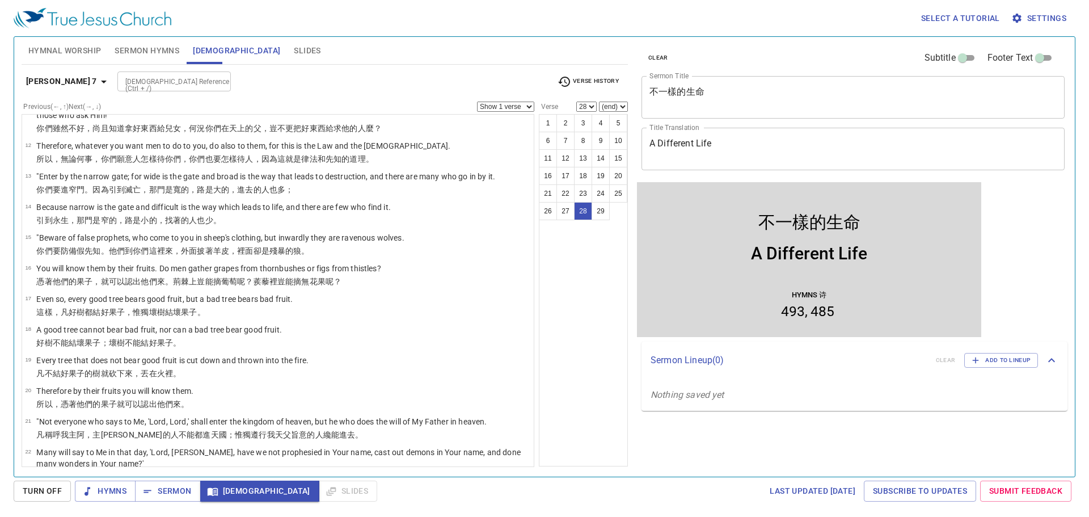
scroll to position [580, 0]
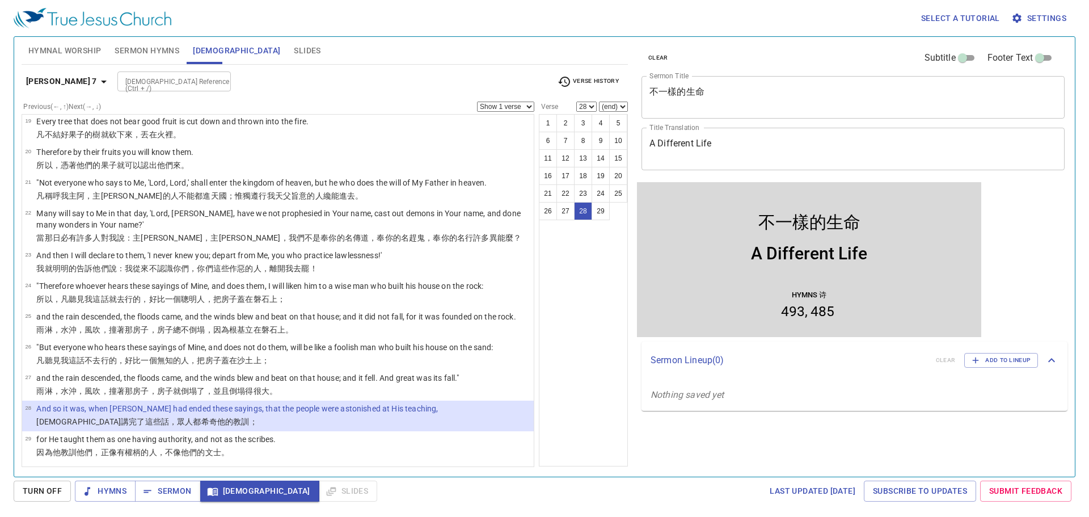
click at [524, 105] on select "Show 1 verse Show 2 verses Show 3 verses Show 4 verses Show 5 verses" at bounding box center [505, 107] width 57 height 10
select select "2"
click at [477, 102] on select "Show 1 verse Show 2 verses Show 3 verses Show 4 verses Show 5 verses" at bounding box center [505, 107] width 57 height 10
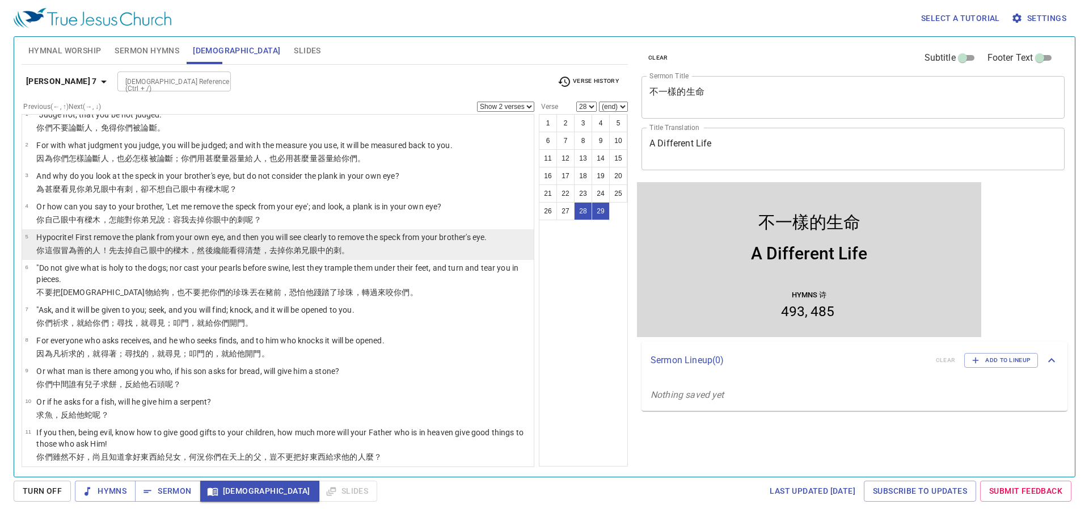
scroll to position [0, 0]
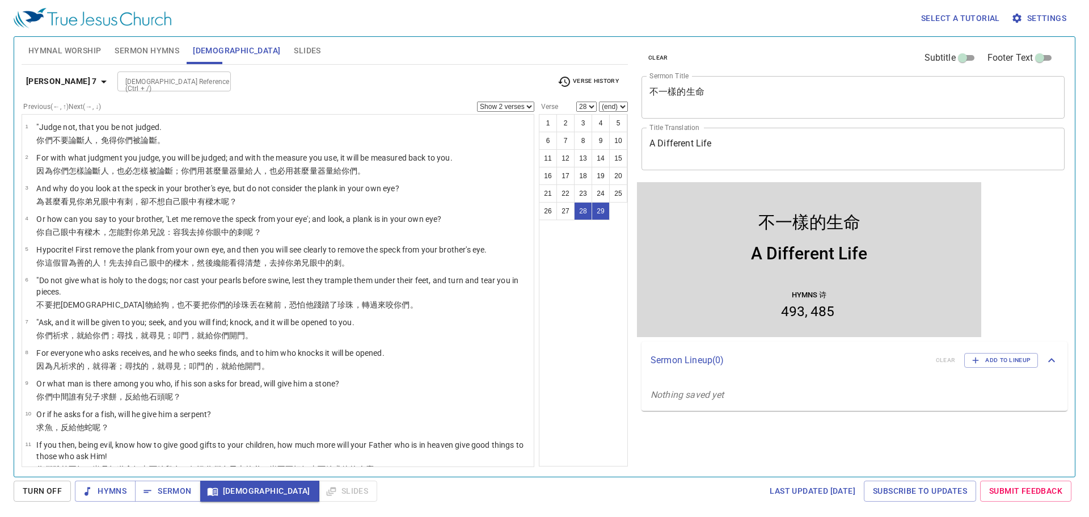
click at [158, 83] on input "Bible Reference (Ctrl + /)" at bounding box center [165, 81] width 88 height 13
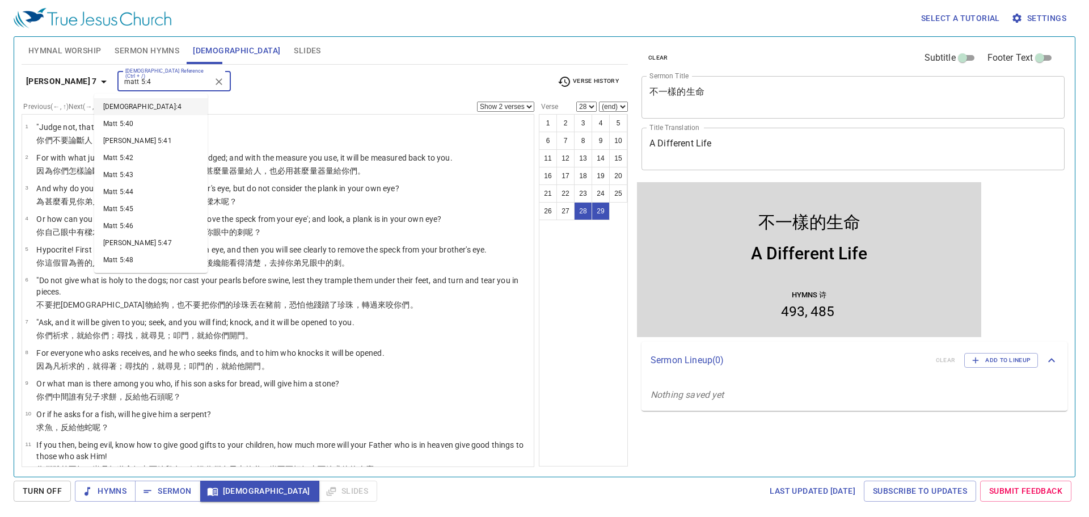
type input "matt 5:4"
select select "1"
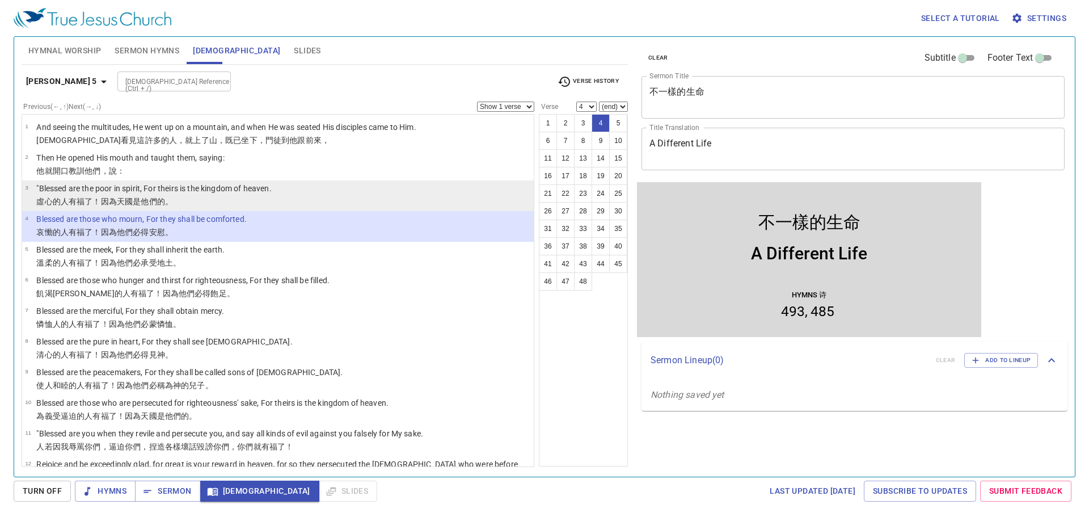
click at [284, 183] on li "3 "Blessed are the poor in spirit, For theirs is the kingdom of heaven. 虛 心 的人有…" at bounding box center [278, 195] width 512 height 31
select select "3"
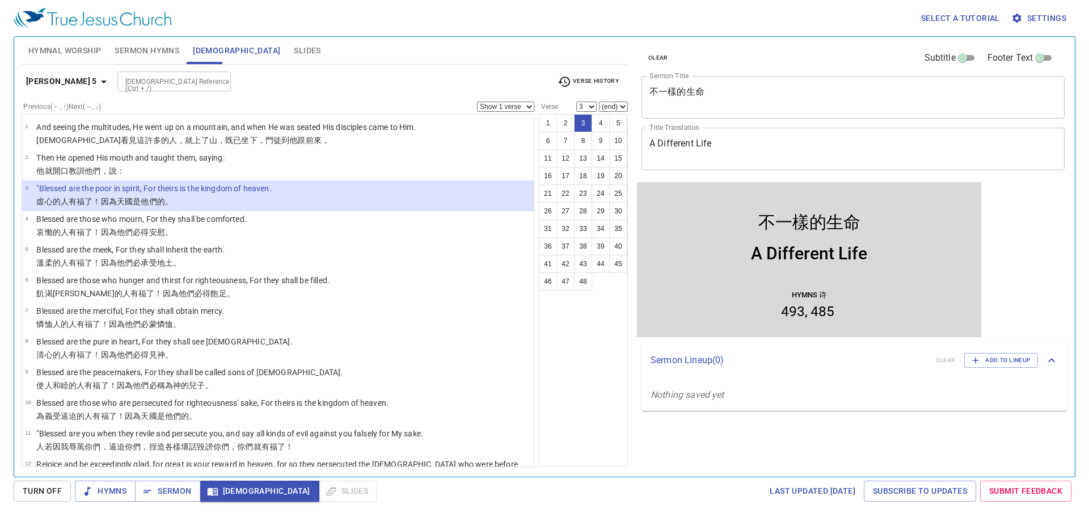
click at [514, 105] on select "Show 1 verse Show 2 verses Show 3 verses Show 4 verses Show 5 verses" at bounding box center [505, 107] width 57 height 10
select select "2"
click at [477, 102] on select "Show 1 verse Show 2 verses Show 3 verses Show 4 verses Show 5 verses" at bounding box center [505, 107] width 57 height 10
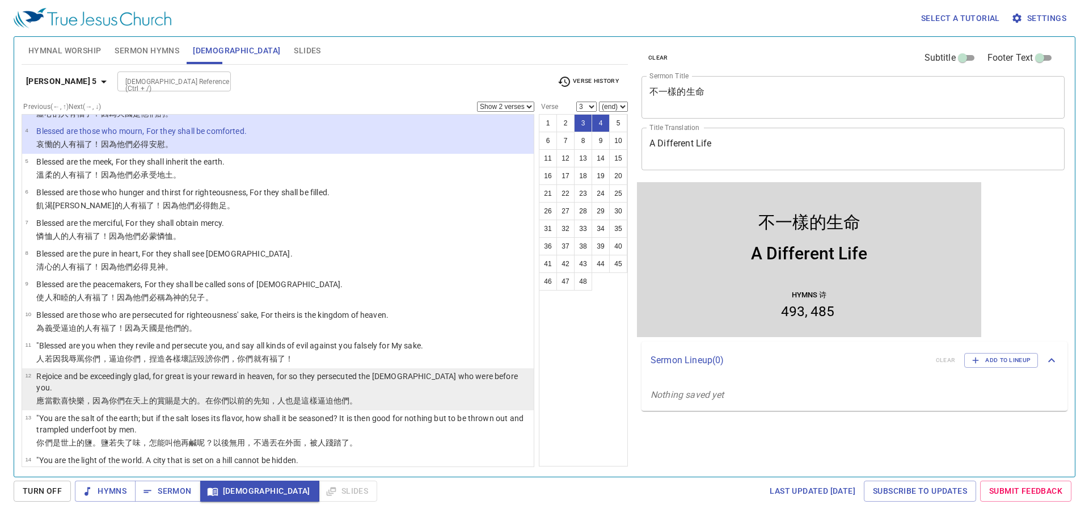
scroll to position [113, 0]
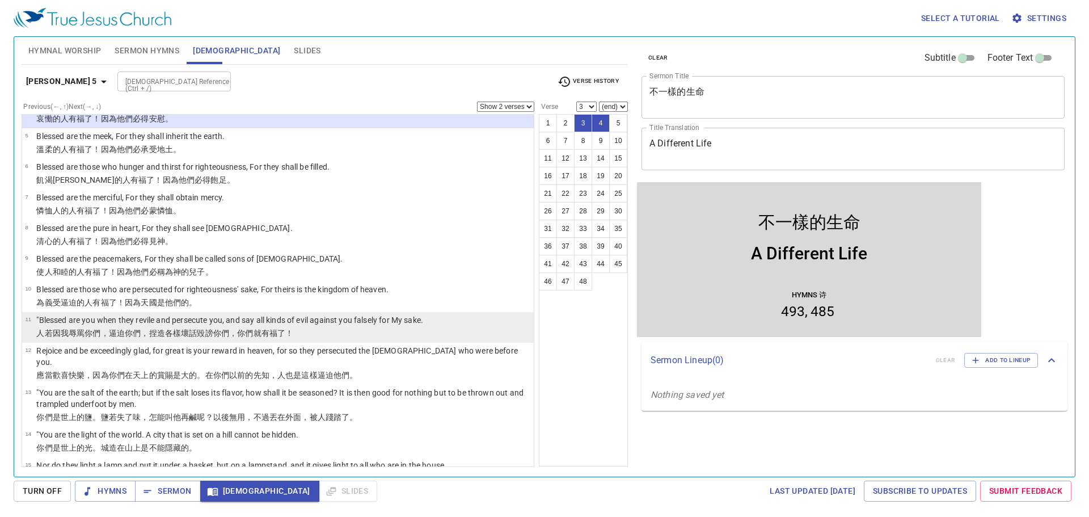
click at [65, 321] on p ""Blessed are you when they revile and persecute you, and say all kinds of evil …" at bounding box center [229, 319] width 387 height 11
select select "11"
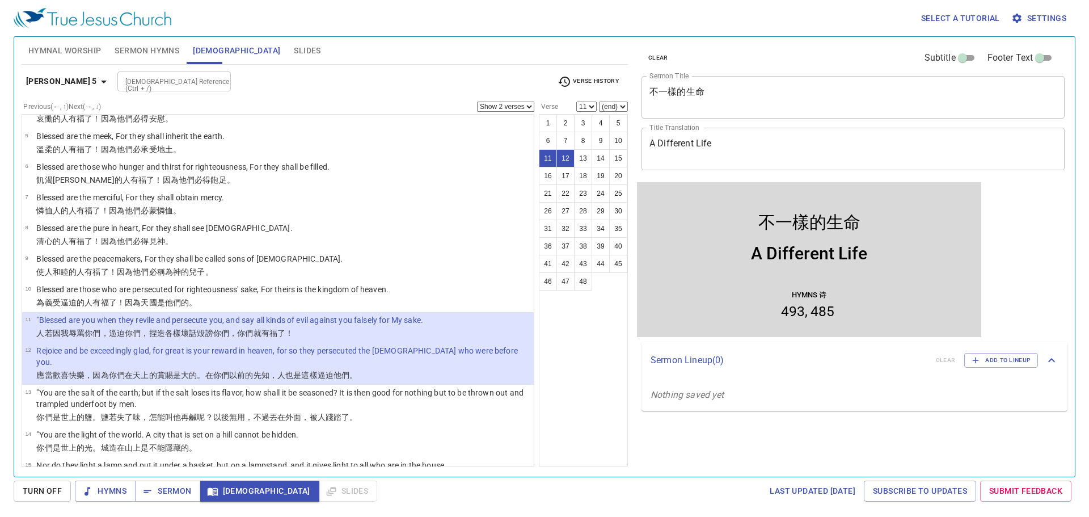
click at [525, 106] on select "Show 1 verse Show 2 verses Show 3 verses Show 4 verses Show 5 verses" at bounding box center [505, 107] width 57 height 10
click at [477, 102] on select "Show 1 verse Show 2 verses Show 3 verses Show 4 verses Show 5 verses" at bounding box center [505, 107] width 57 height 10
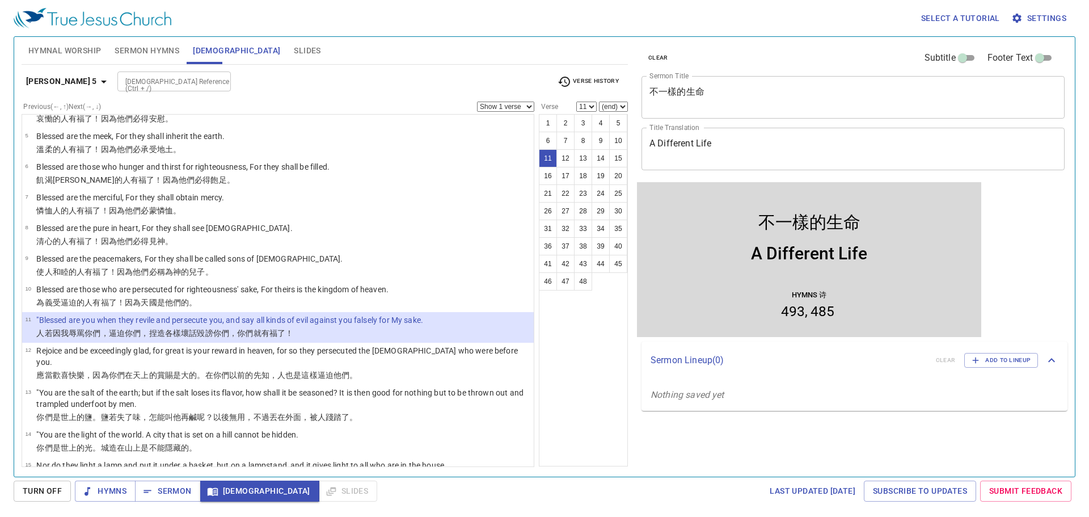
click at [502, 111] on select "Show 1 verse Show 2 verses Show 3 verses Show 4 verses Show 5 verses" at bounding box center [505, 107] width 57 height 10
select select "2"
click at [477, 102] on select "Show 1 verse Show 2 verses Show 3 verses Show 4 verses Show 5 verses" at bounding box center [505, 107] width 57 height 10
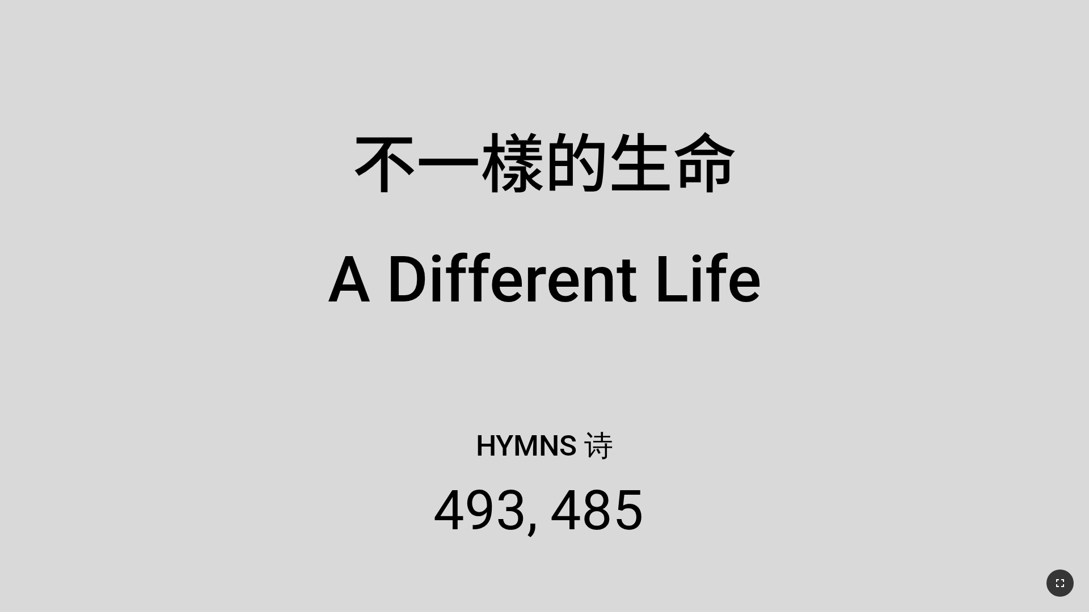
drag, startPoint x: 852, startPoint y: 477, endPoint x: 1054, endPoint y: 579, distance: 225.7
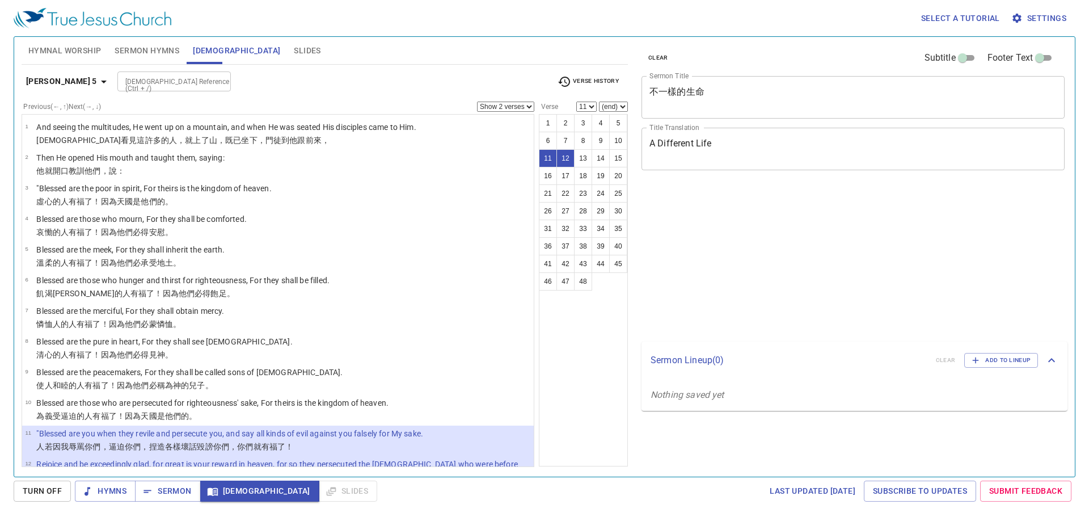
select select "2"
select select "11"
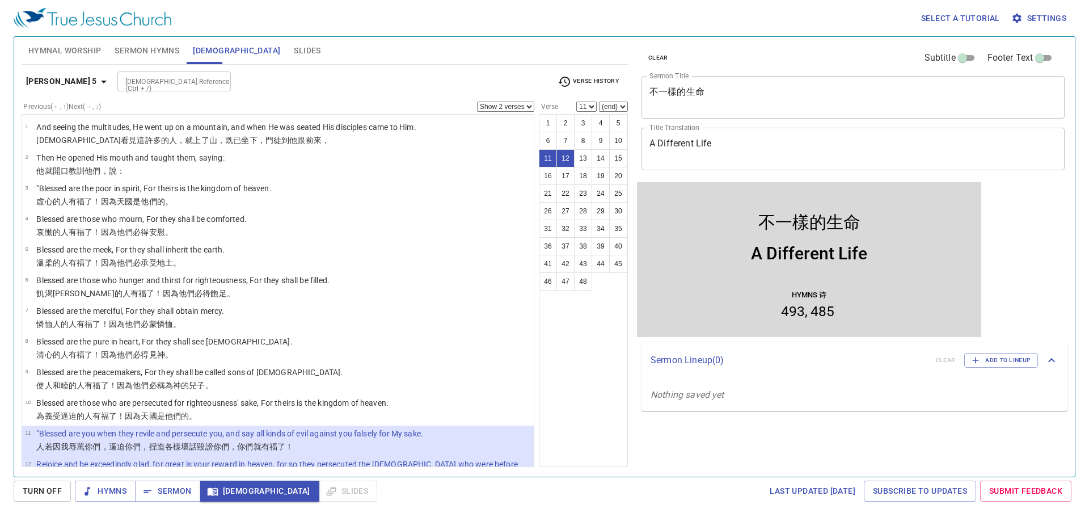
scroll to position [113, 0]
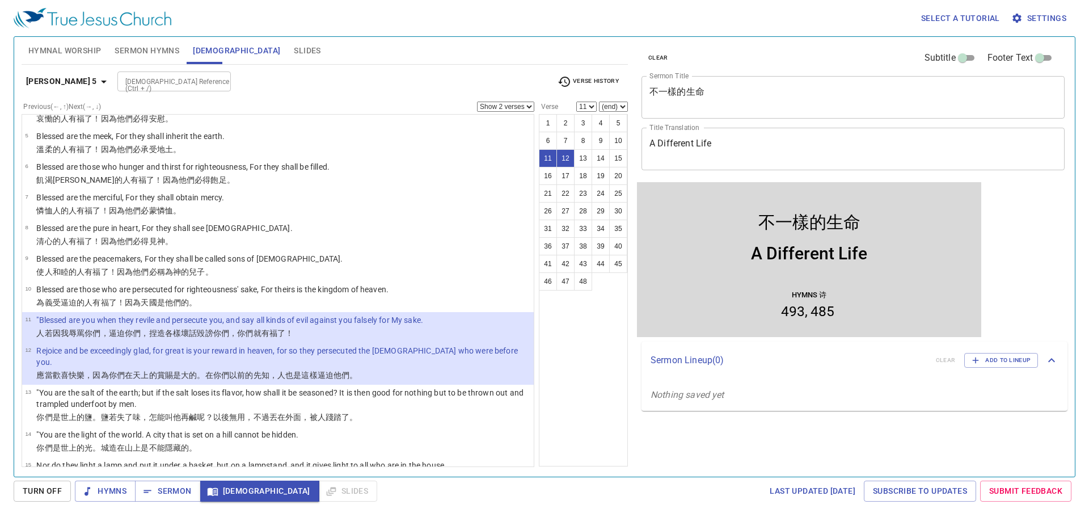
click at [490, 106] on select "Show 1 verse Show 2 verses Show 3 verses Show 4 verses Show 5 verses" at bounding box center [505, 107] width 57 height 10
select select "1"
click at [477, 102] on select "Show 1 verse Show 2 verses Show 3 verses Show 4 verses Show 5 verses" at bounding box center [505, 107] width 57 height 10
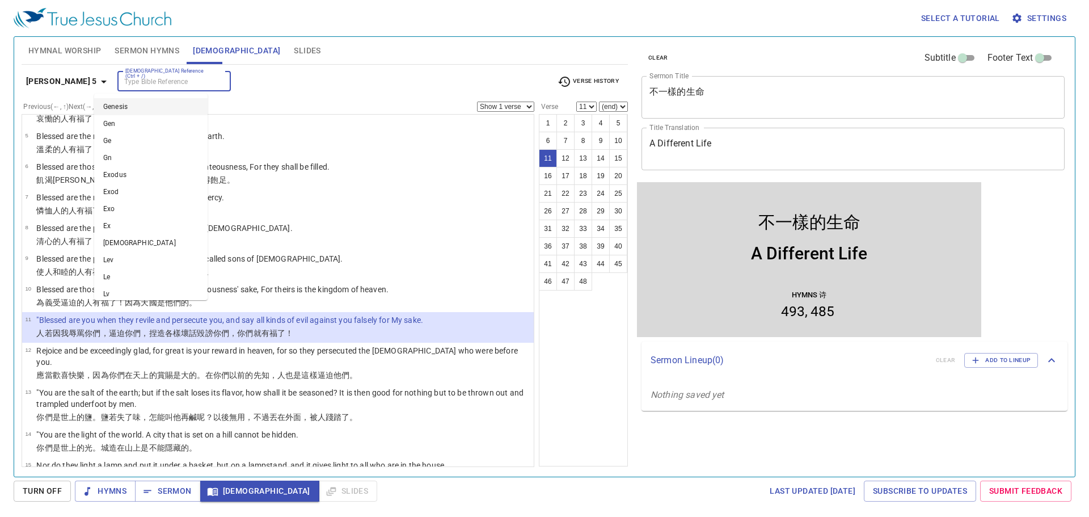
click at [163, 83] on input "Bible Reference (Ctrl + /)" at bounding box center [165, 81] width 88 height 13
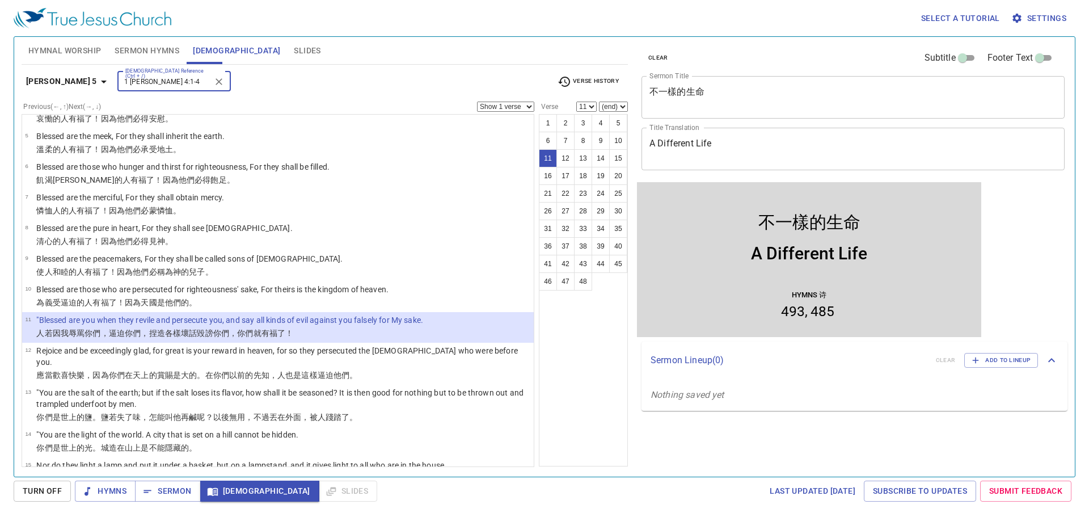
type input "1 peter 4:1-4"
select select "1"
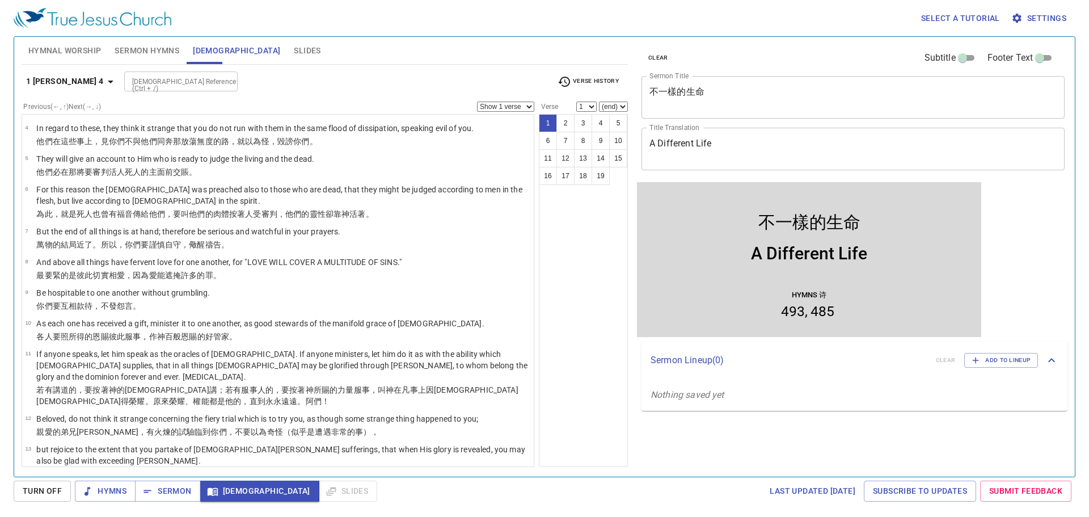
scroll to position [0, 0]
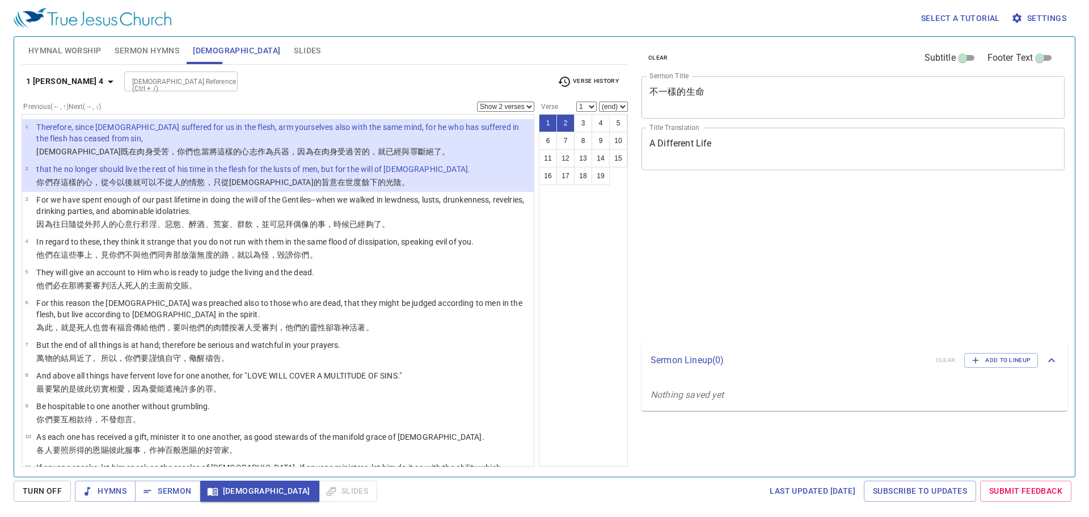
select select "2"
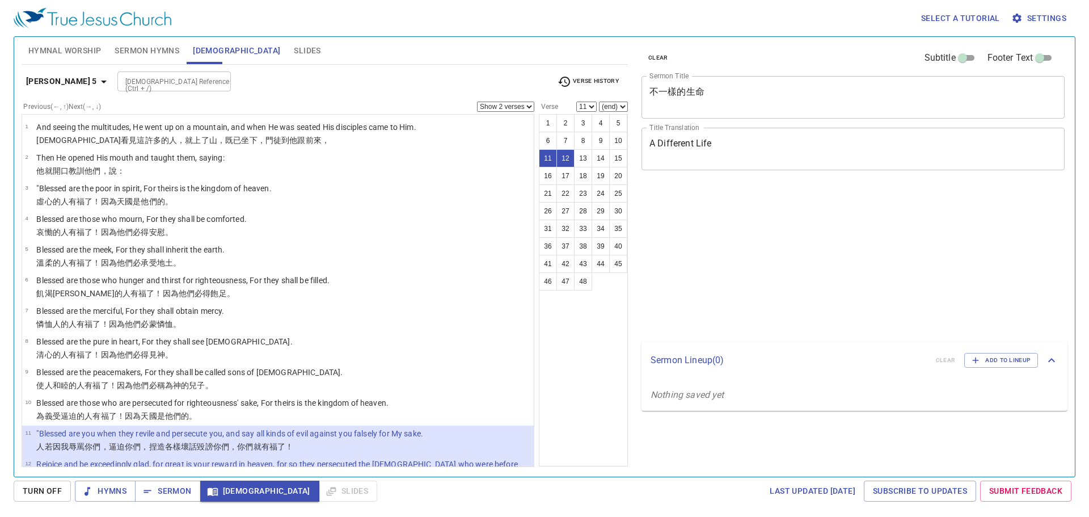
select select "2"
select select "11"
